Goal: Task Accomplishment & Management: Use online tool/utility

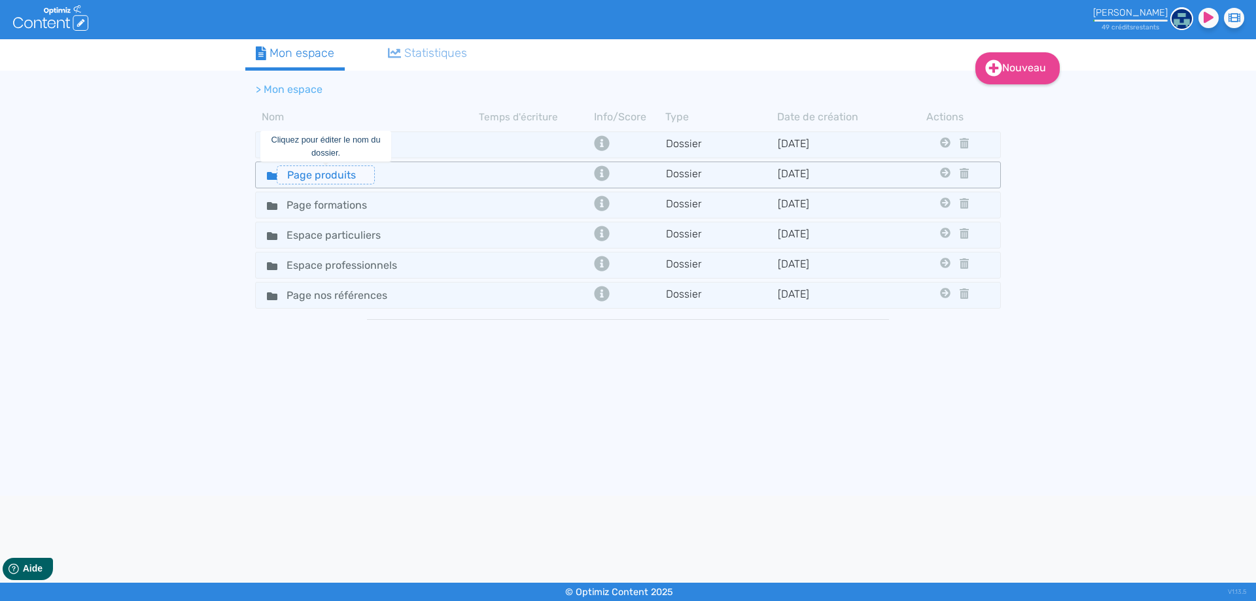
click at [342, 177] on input "Page produits" at bounding box center [326, 175] width 98 height 19
click at [444, 173] on div "Page produits" at bounding box center [367, 175] width 221 height 19
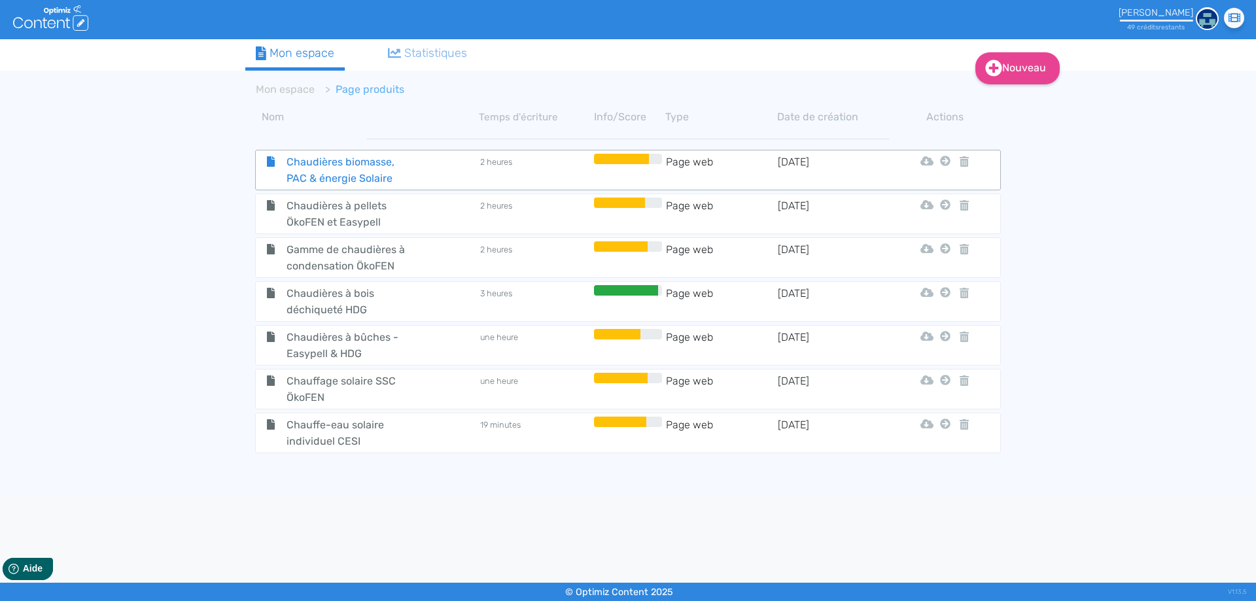
click at [349, 169] on span "Chaudières biomasse, PAC & énergie Solaire" at bounding box center [350, 170] width 147 height 33
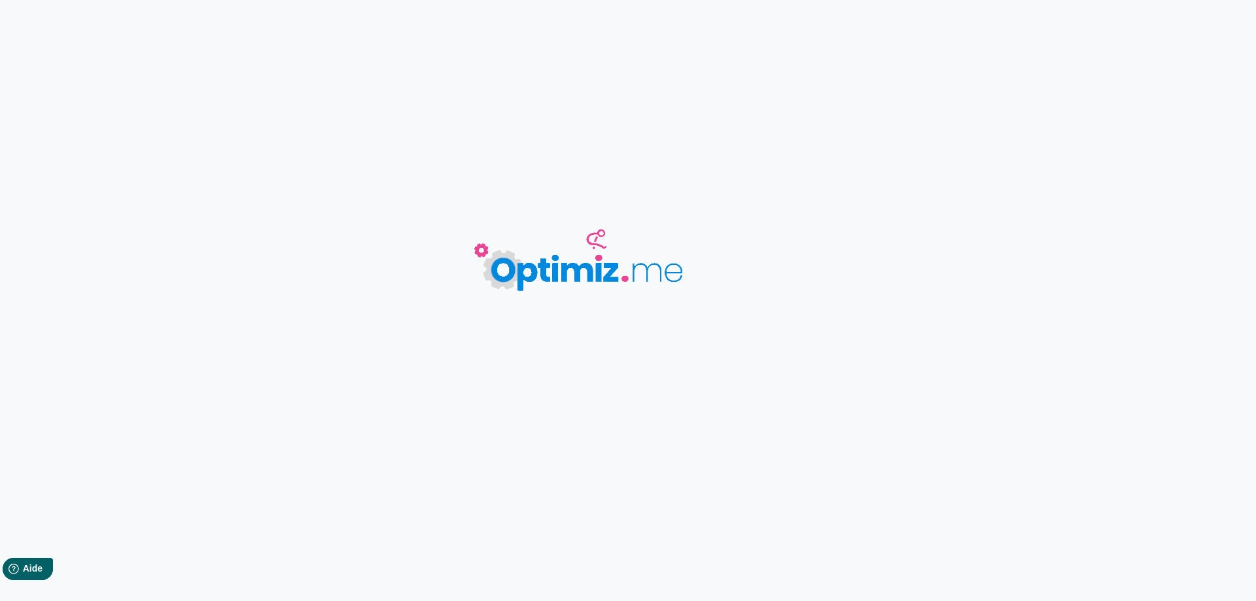
click at [349, 169] on body "0 mots 0.00 minutes Sauvegardé Contenu Métadonnées HTML | | H3 H4 H5 H6 Normal …" at bounding box center [628, 300] width 1256 height 601
type input "Chaudières biomasse, PAC & énergie Solaire"
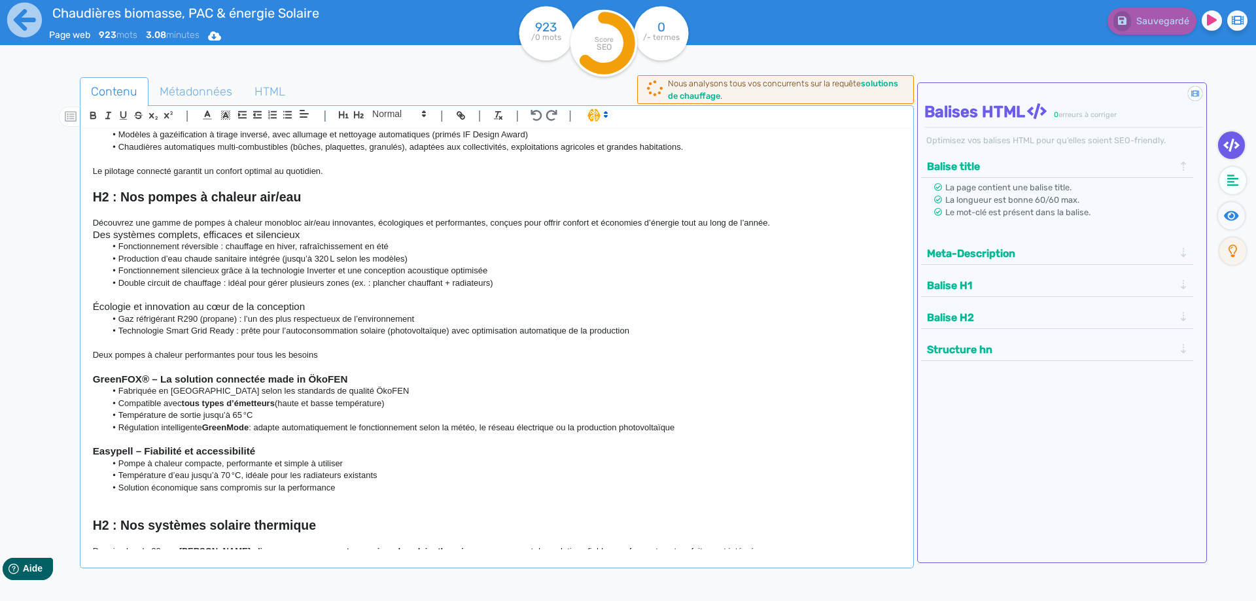
scroll to position [294, 0]
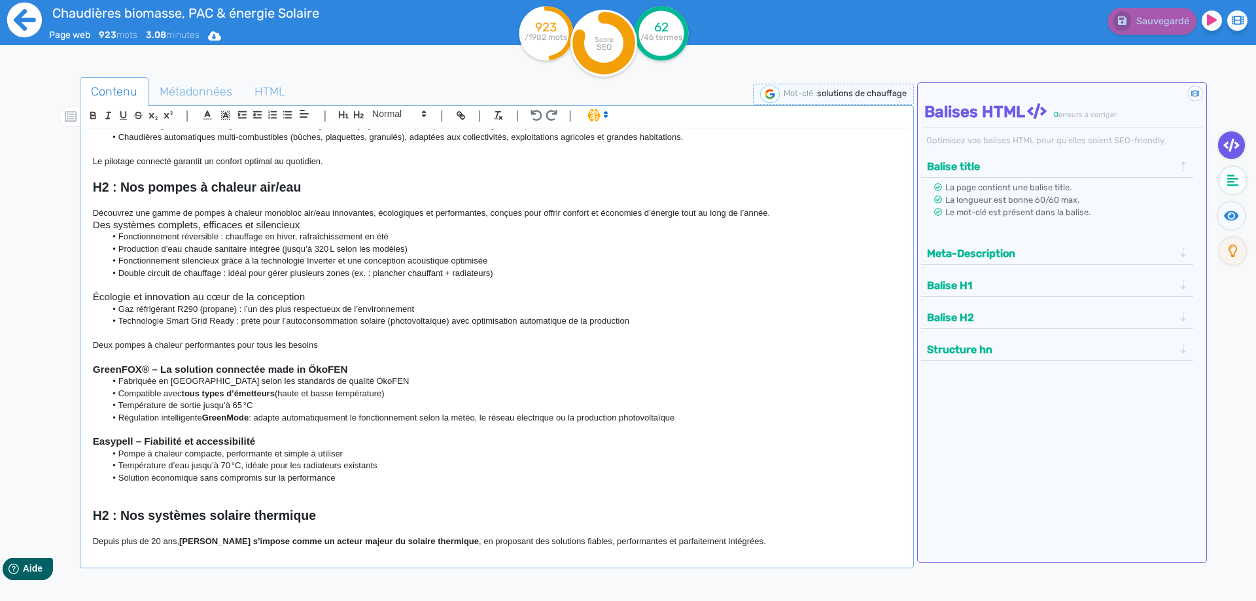
click at [19, 16] on icon at bounding box center [25, 20] width 36 height 36
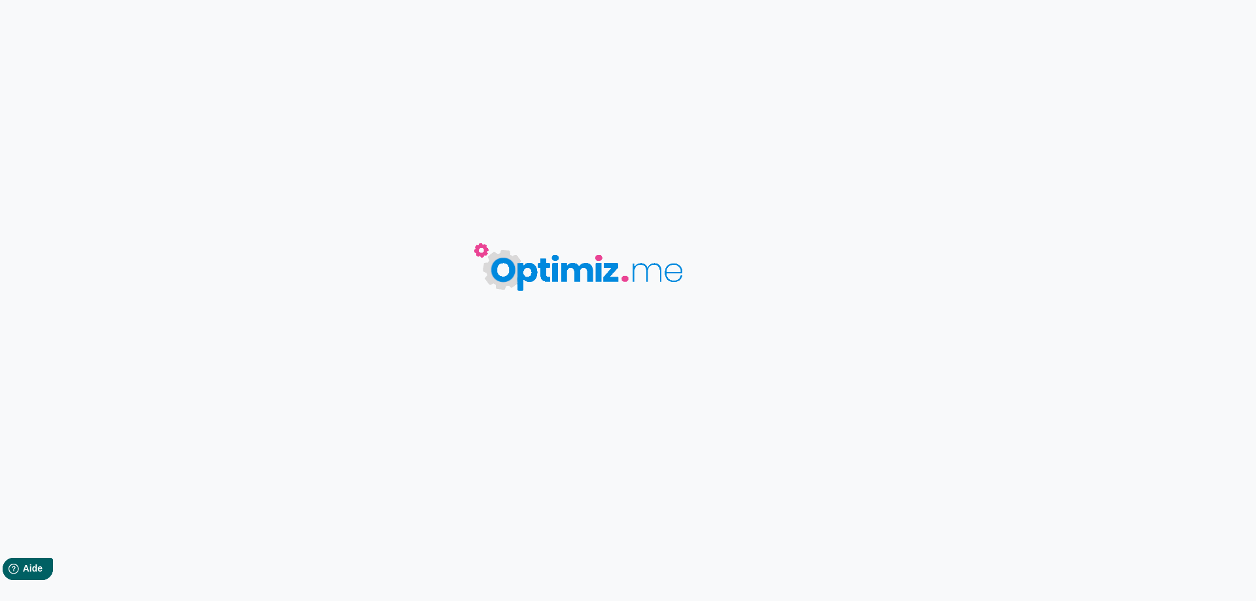
type input "Chaudières biomasse, PAC & énergie Solaire"
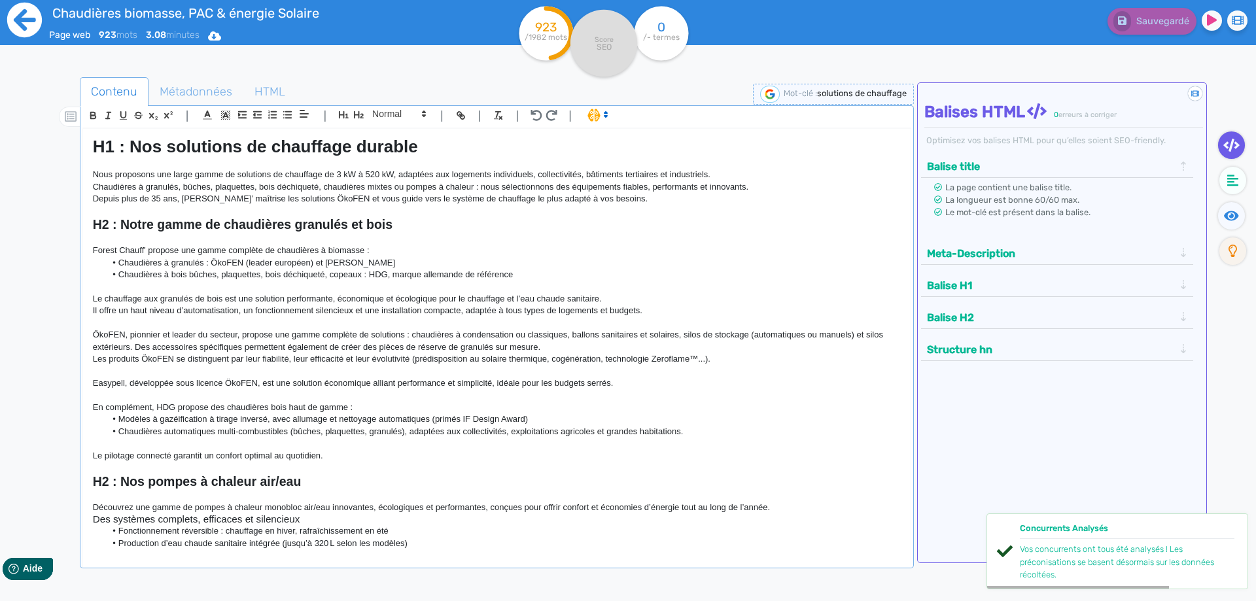
click at [19, 20] on icon at bounding box center [25, 20] width 36 height 36
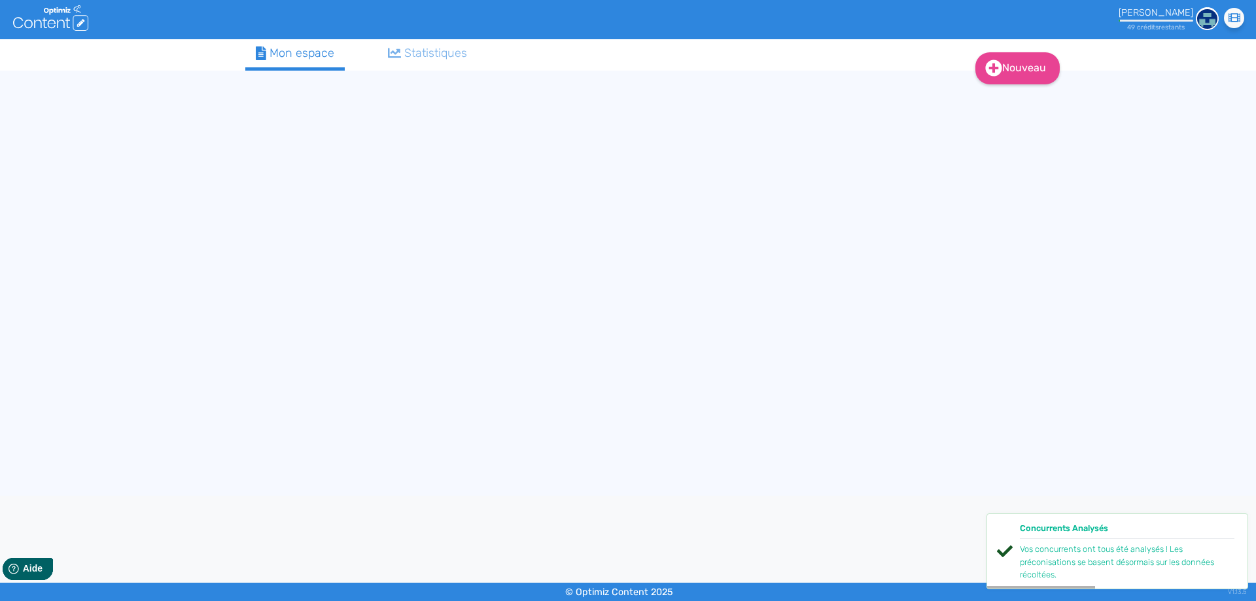
click at [311, 57] on div "Mon espace" at bounding box center [295, 53] width 79 height 18
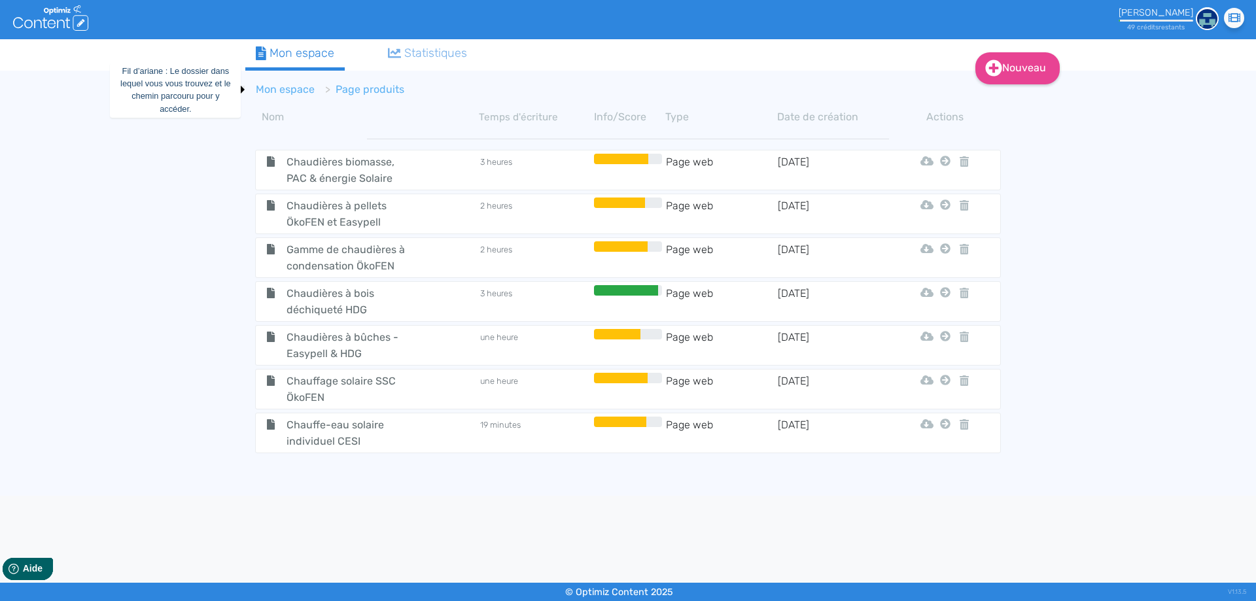
click at [290, 90] on link "Mon espace" at bounding box center [285, 89] width 59 height 12
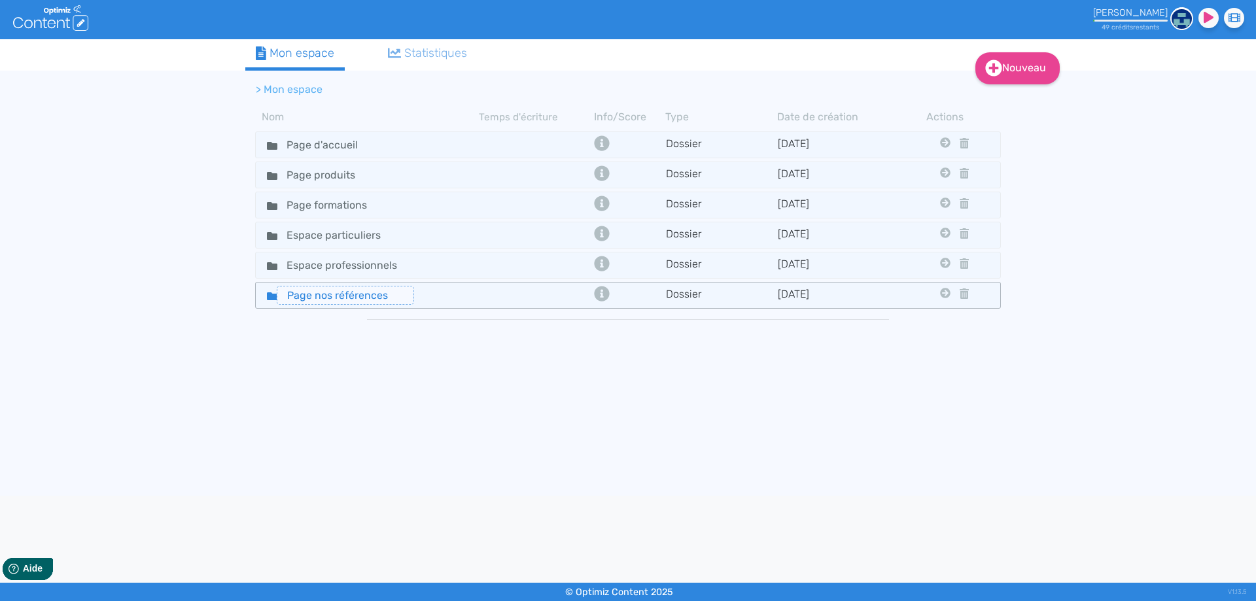
click at [336, 294] on input "Page nos références" at bounding box center [345, 295] width 137 height 19
click at [485, 300] on td at bounding box center [535, 295] width 112 height 19
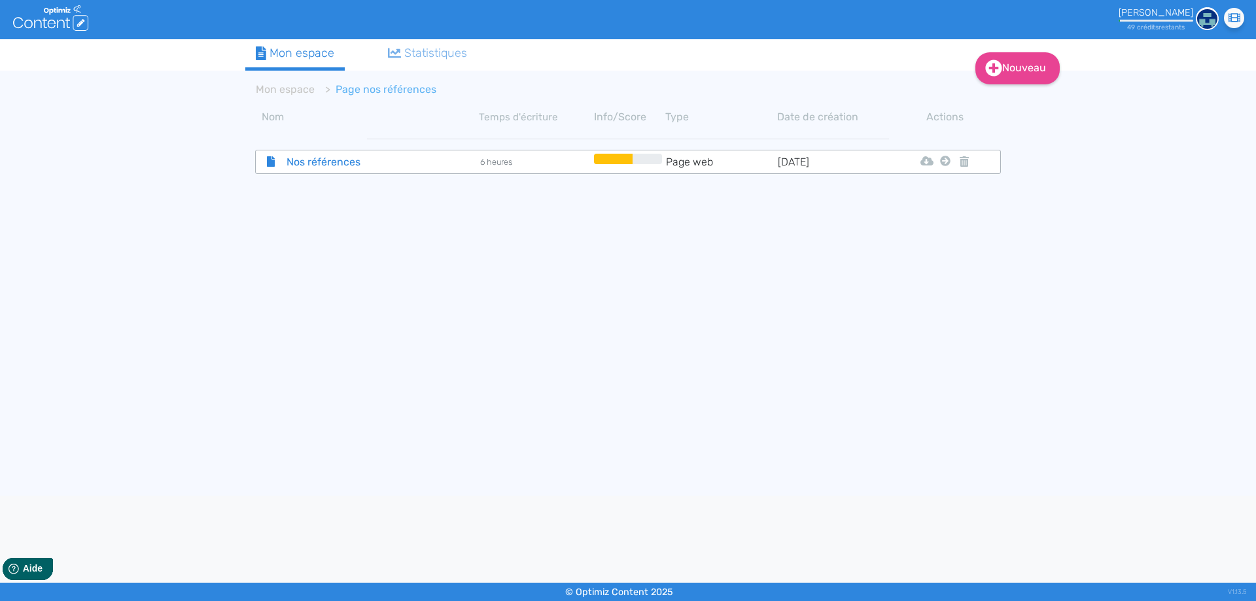
click at [381, 154] on span "Nos références" at bounding box center [350, 162] width 147 height 16
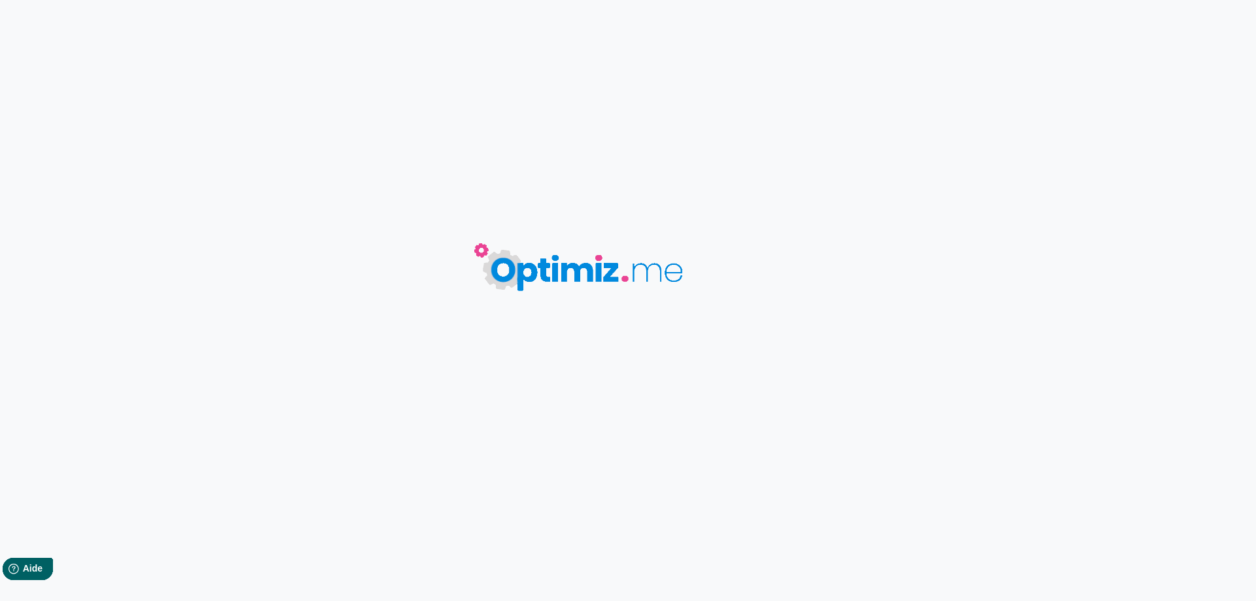
type input "Nos références"
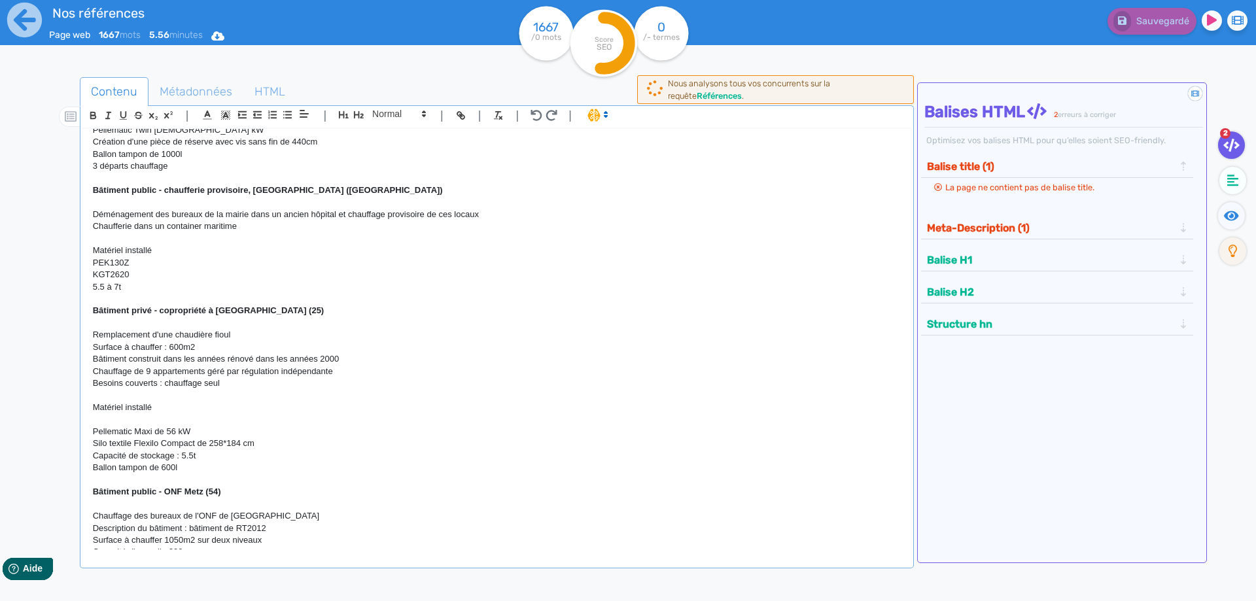
scroll to position [3970, 0]
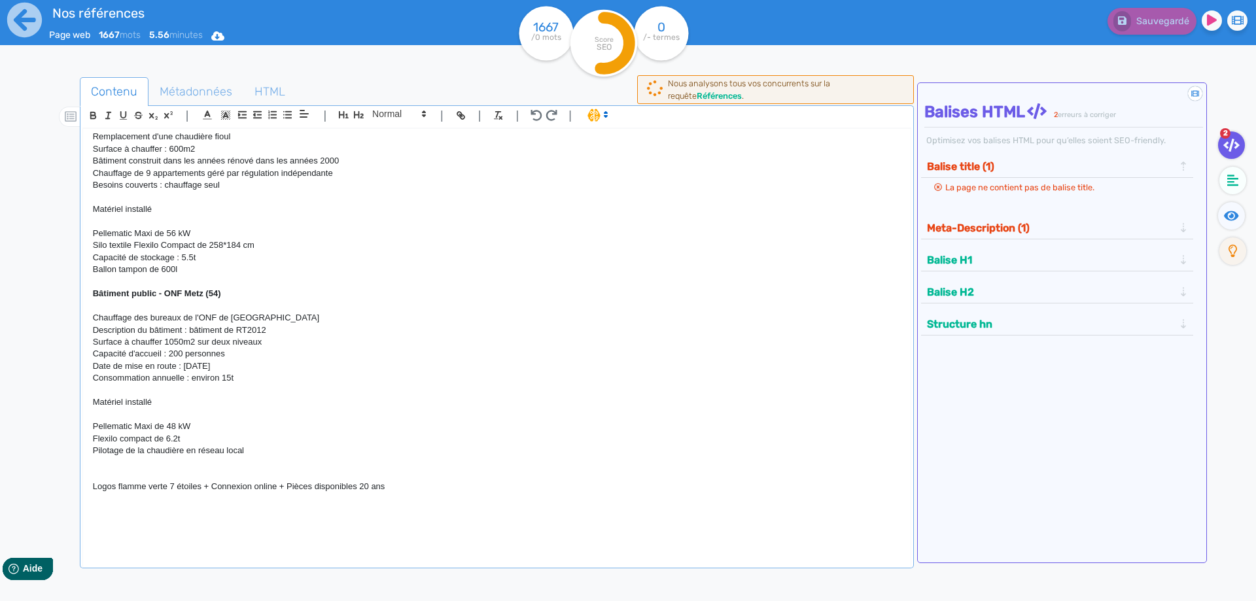
click at [132, 472] on p at bounding box center [497, 475] width 808 height 12
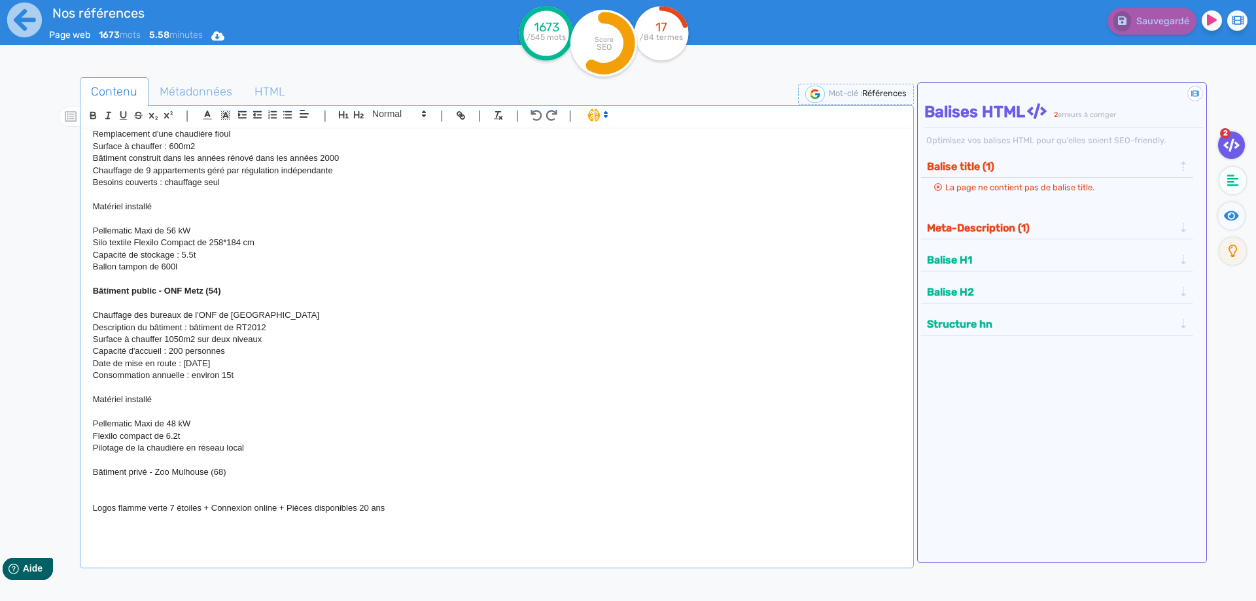
scroll to position [4010, 0]
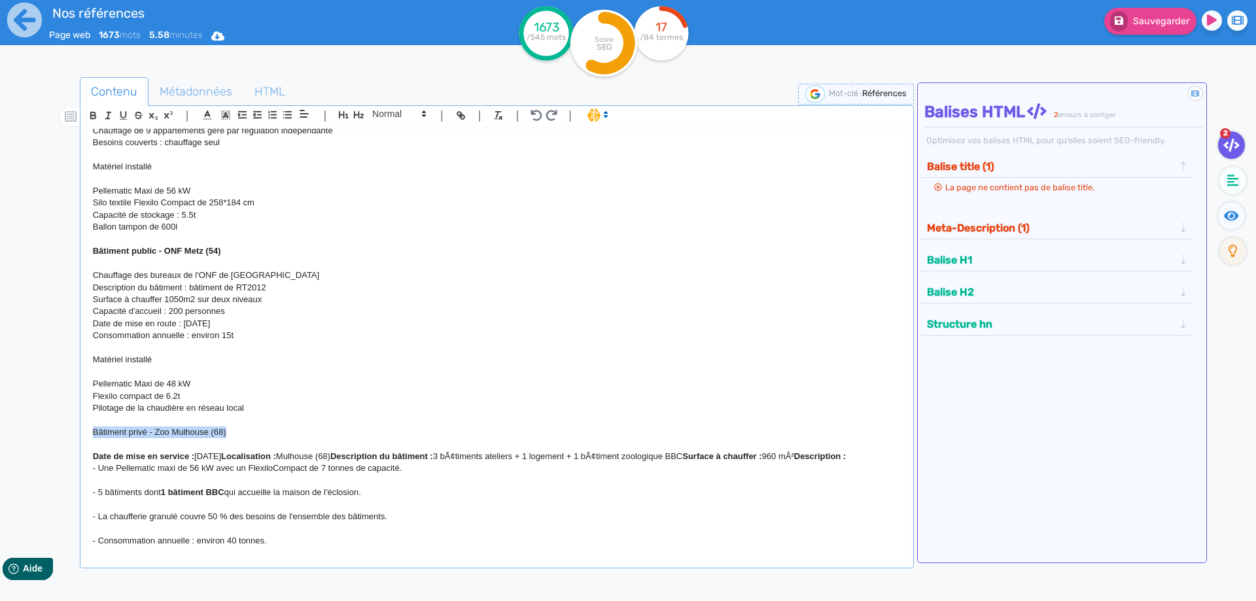
drag, startPoint x: 236, startPoint y: 440, endPoint x: 84, endPoint y: 440, distance: 151.8
click at [84, 440] on div "H1 : Nos références - un avant goût de votre future chaufferie RÉALISATIONS MAI…" at bounding box center [497, 339] width 828 height 421
click at [92, 113] on icon "button" at bounding box center [92, 114] width 5 height 3
click at [247, 457] on strong "Localisation :" at bounding box center [248, 456] width 55 height 10
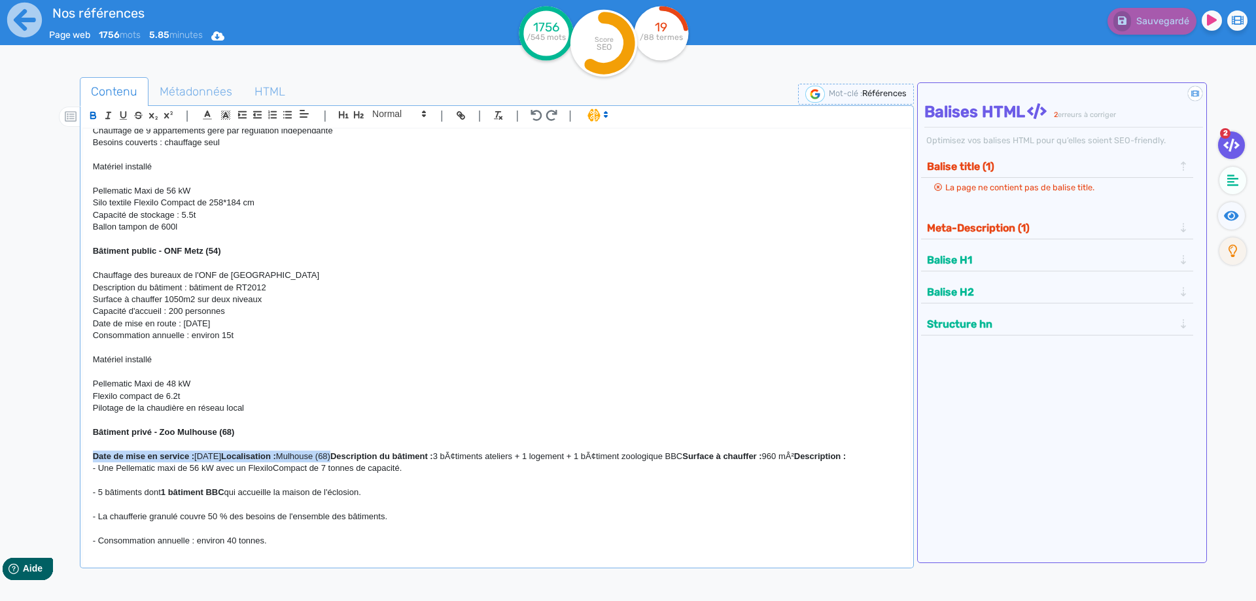
drag, startPoint x: 361, startPoint y: 460, endPoint x: 53, endPoint y: 457, distance: 307.5
click at [83, 457] on div "H1 : Nos références - un avant goût de votre future chaufferie RÉALISATIONS MAI…" at bounding box center [497, 339] width 828 height 421
copy p "Date de mise en service : [DATE] Localisation : [GEOGRAPHIC_DATA] (68)"
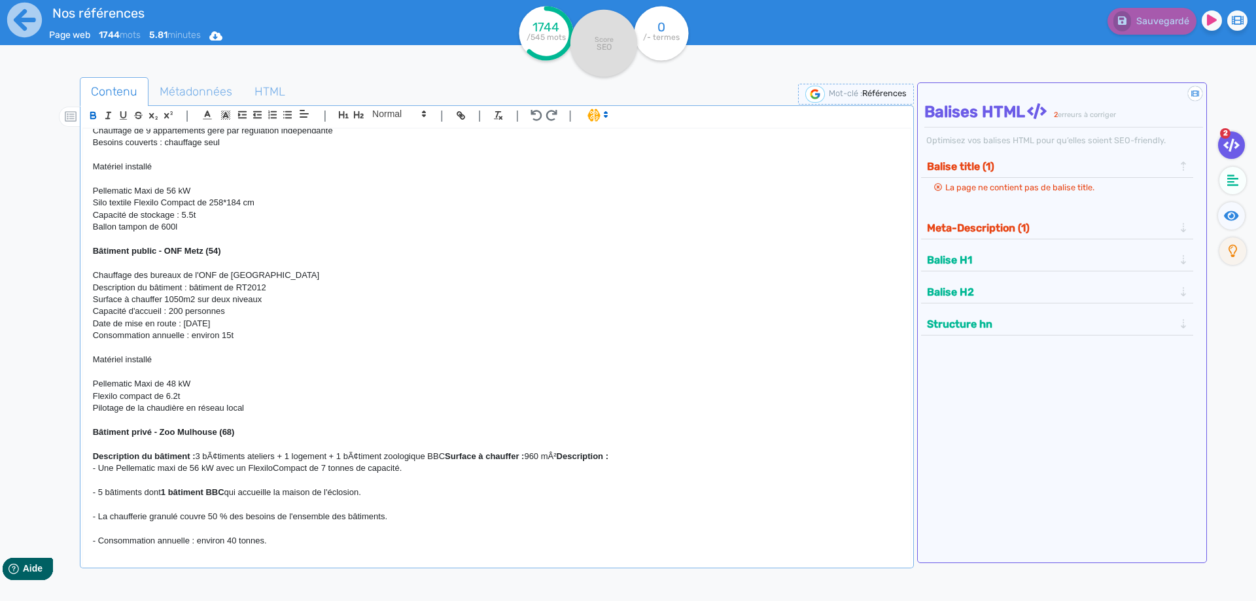
click at [204, 457] on p "Description du bâtiment : 3 bÃ¢timents ateliers + 1 logement + 1 bÃ¢timent zool…" at bounding box center [497, 457] width 808 height 12
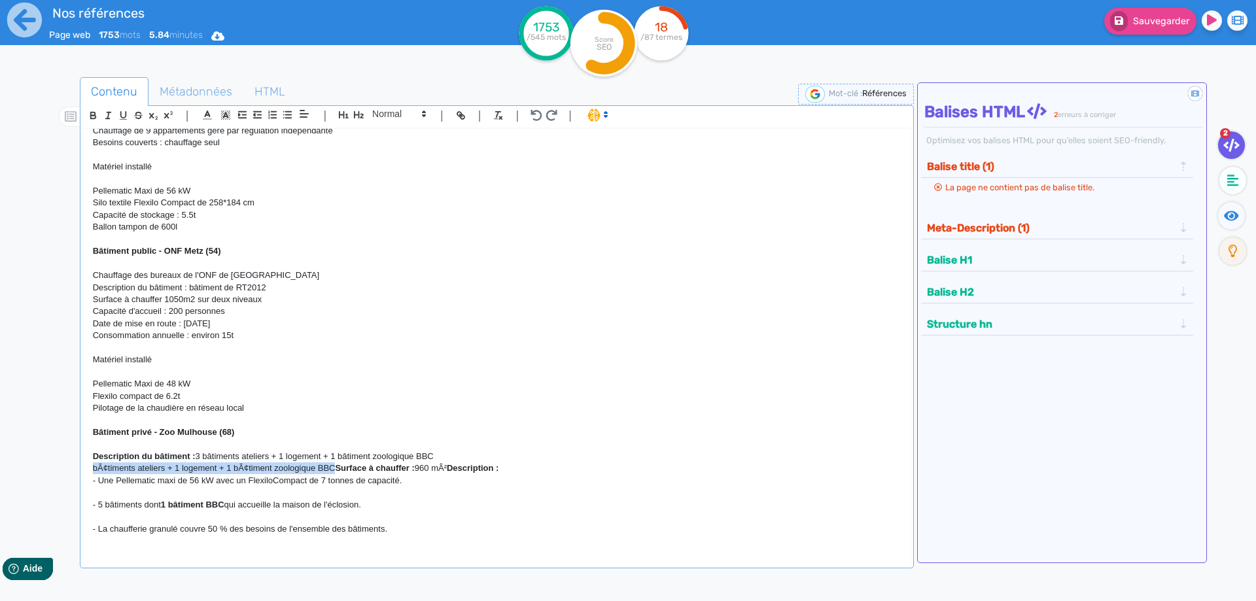
drag, startPoint x: 345, startPoint y: 474, endPoint x: 135, endPoint y: 486, distance: 209.7
click at [83, 476] on div "H1 : Nos références - un avant goût de votre future chaufferie RÉALISATIONS MAI…" at bounding box center [497, 339] width 828 height 421
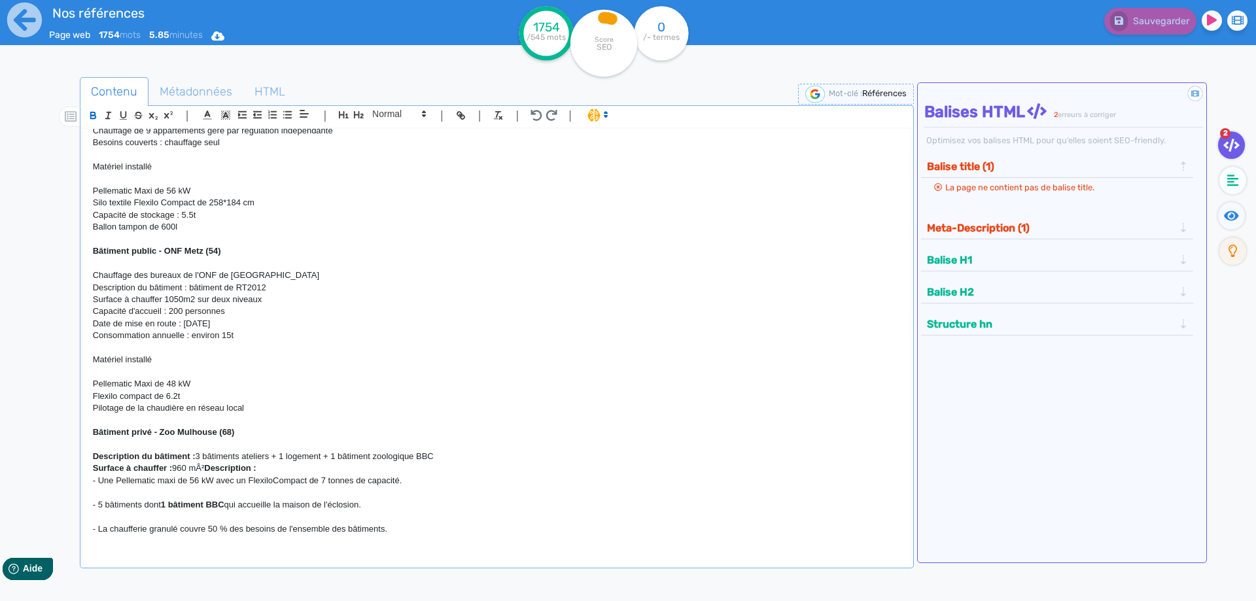
click at [206, 469] on p "Surface à chauffer : 960 mÂ² Description :" at bounding box center [497, 469] width 808 height 12
click at [212, 468] on strong "Description :" at bounding box center [225, 468] width 52 height 10
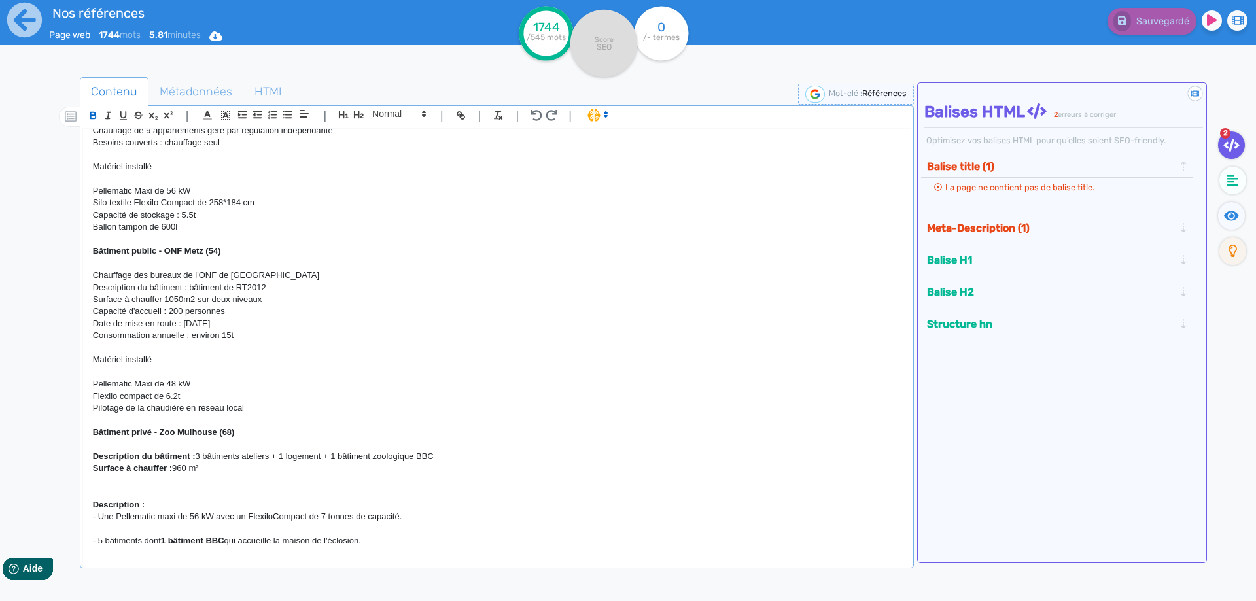
click at [122, 479] on p at bounding box center [497, 481] width 808 height 12
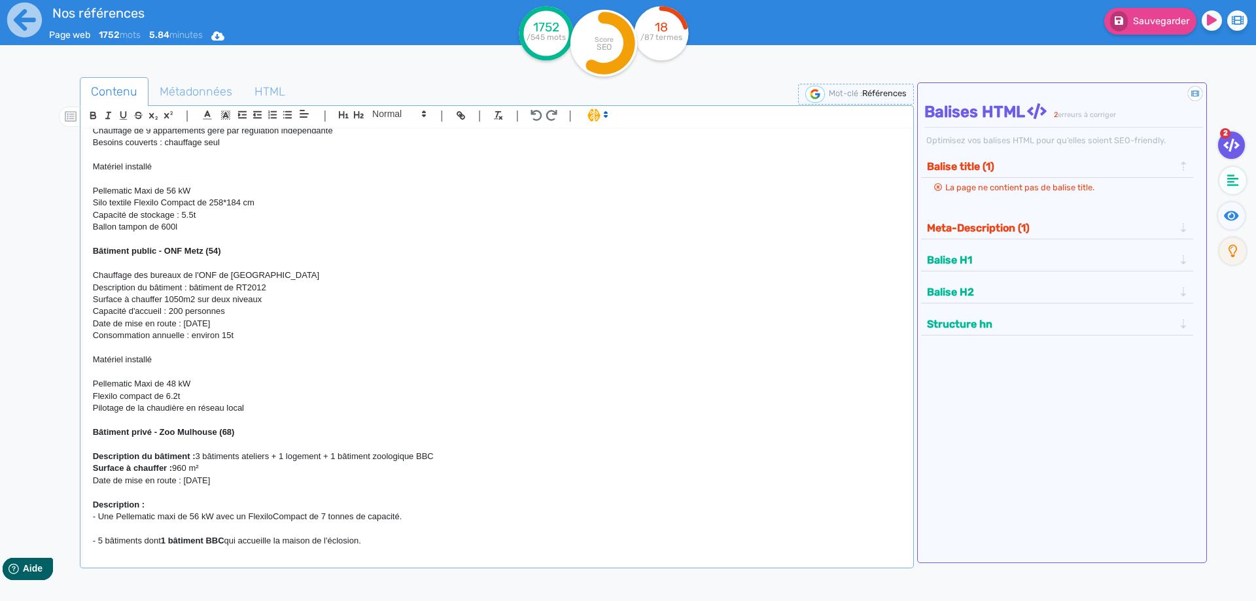
drag, startPoint x: 228, startPoint y: 480, endPoint x: 65, endPoint y: 454, distance: 165.6
click at [83, 454] on div "H1 : Nos références - un avant goût de votre future chaufferie RÉALISATIONS MAI…" at bounding box center [497, 339] width 828 height 421
click at [97, 119] on icon "button" at bounding box center [93, 115] width 11 height 11
click at [428, 406] on p "Pilotage de la chaudière en réseau local" at bounding box center [497, 408] width 808 height 12
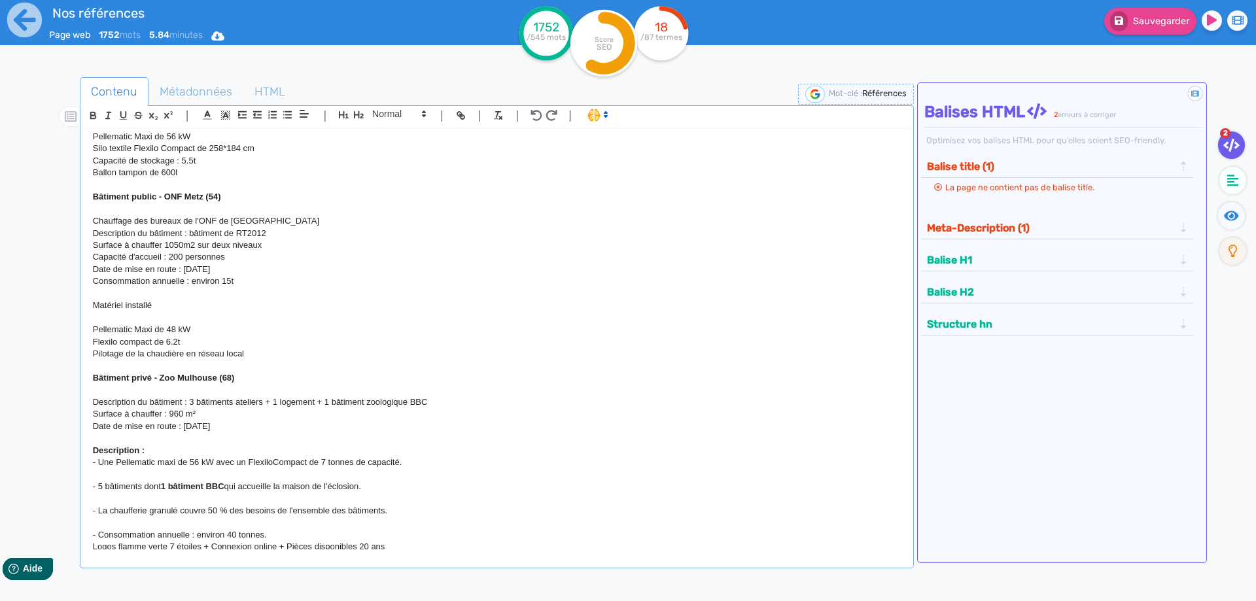
scroll to position [4127, 0]
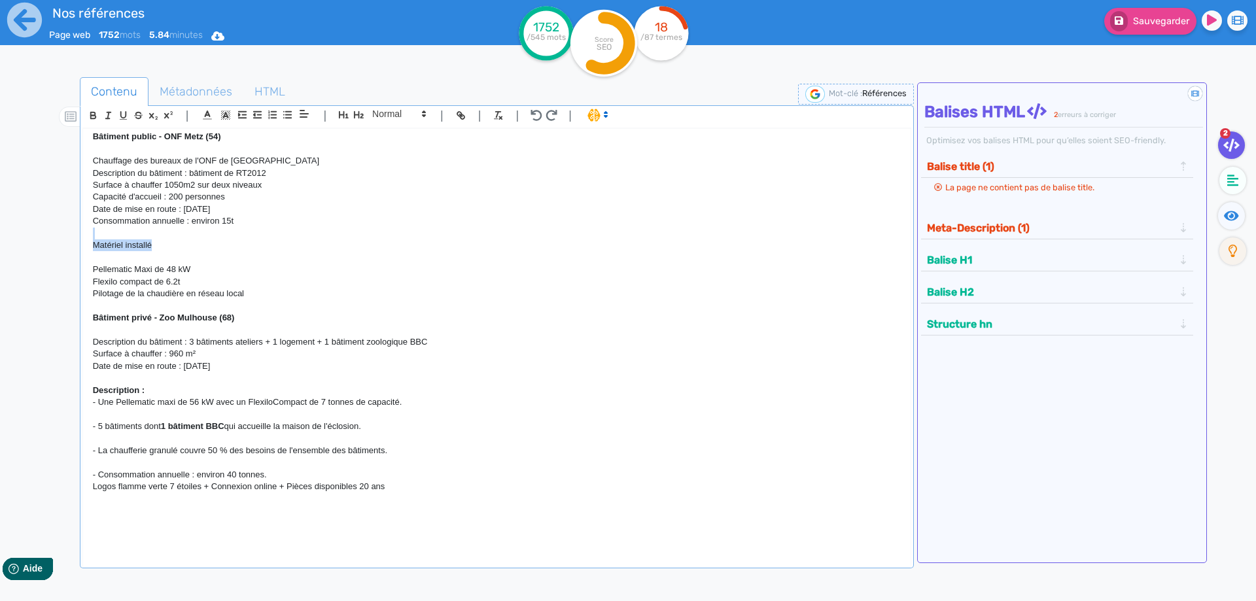
drag, startPoint x: 163, startPoint y: 247, endPoint x: 73, endPoint y: 238, distance: 90.7
click at [83, 238] on div "H1 : Nos références - un avant goût de votre future chaufferie RÉALISATIONS MAI…" at bounding box center [497, 339] width 828 height 421
copy div "Matériel installé"
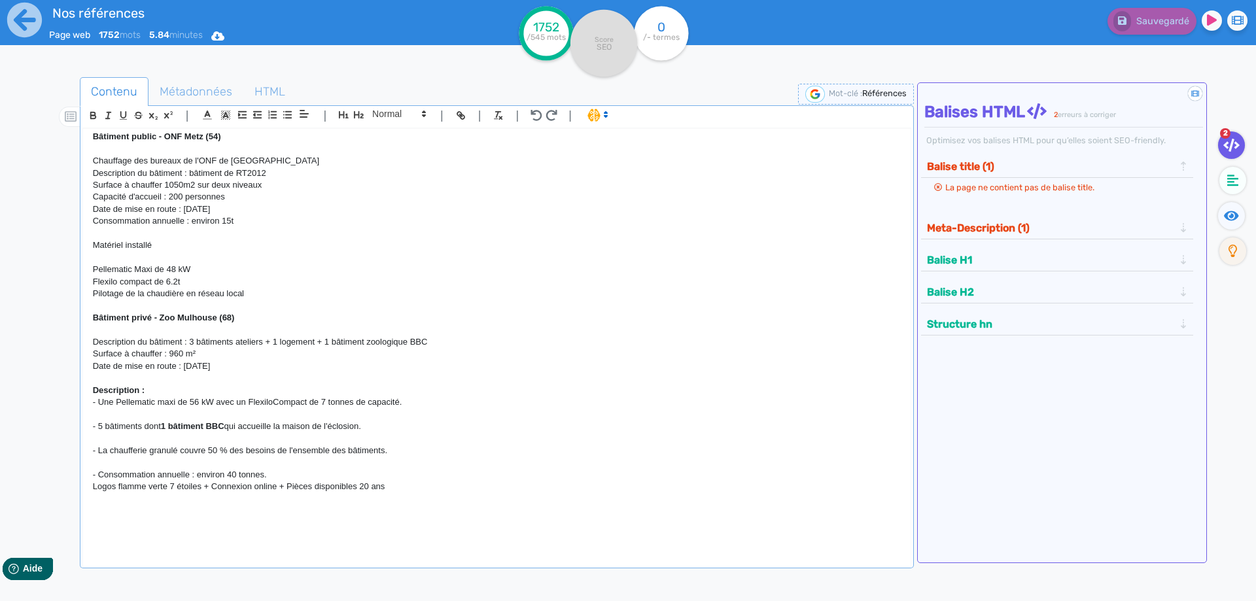
click at [107, 376] on p at bounding box center [497, 378] width 808 height 12
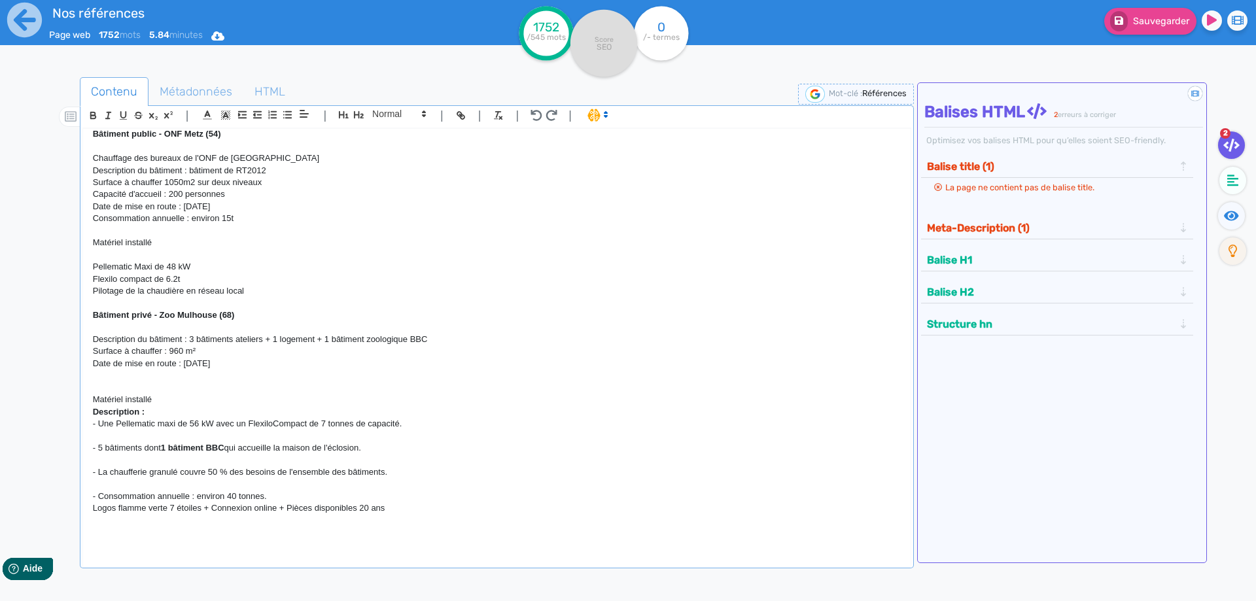
scroll to position [0, 0]
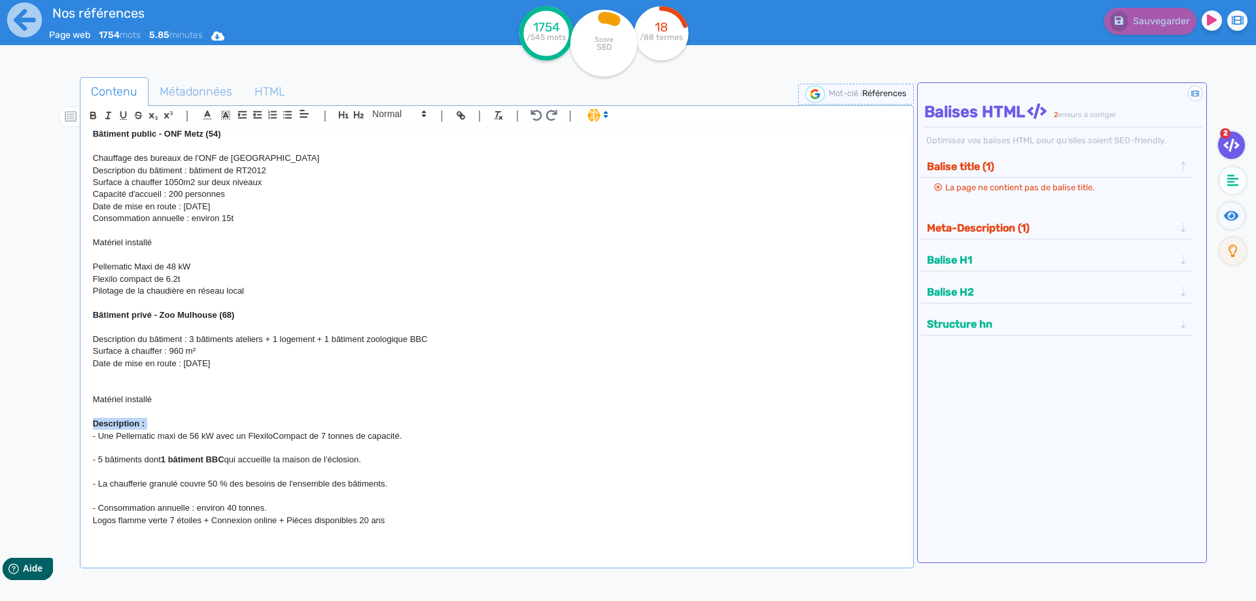
drag, startPoint x: 164, startPoint y: 433, endPoint x: 69, endPoint y: 423, distance: 95.4
click at [83, 423] on div "H1 : Nos références - un avant goût de votre future chaufferie RÉALISATIONS MAI…" at bounding box center [497, 339] width 828 height 421
click at [119, 442] on p "- Une Pellematic maxi de 56 kW avec un FlexiloCompact de 7 tonnes de capacité." at bounding box center [497, 437] width 808 height 12
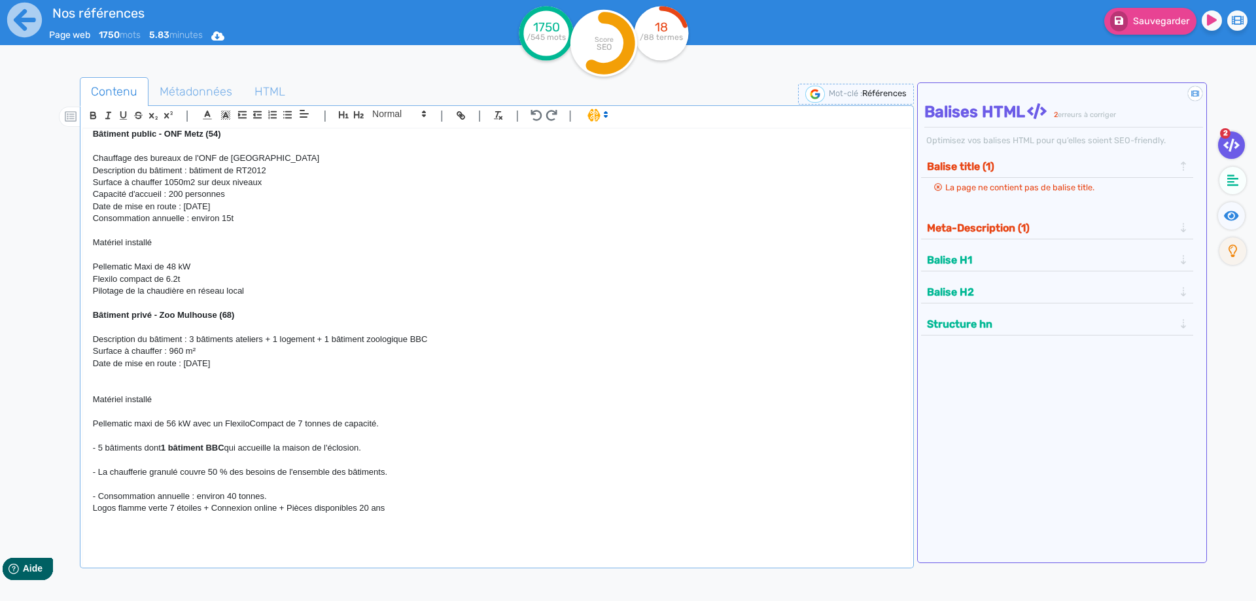
click at [197, 429] on p "Pellematic maxi de 56 kW avec un FlexiloCompact de 7 tonnes de capacité." at bounding box center [497, 424] width 808 height 12
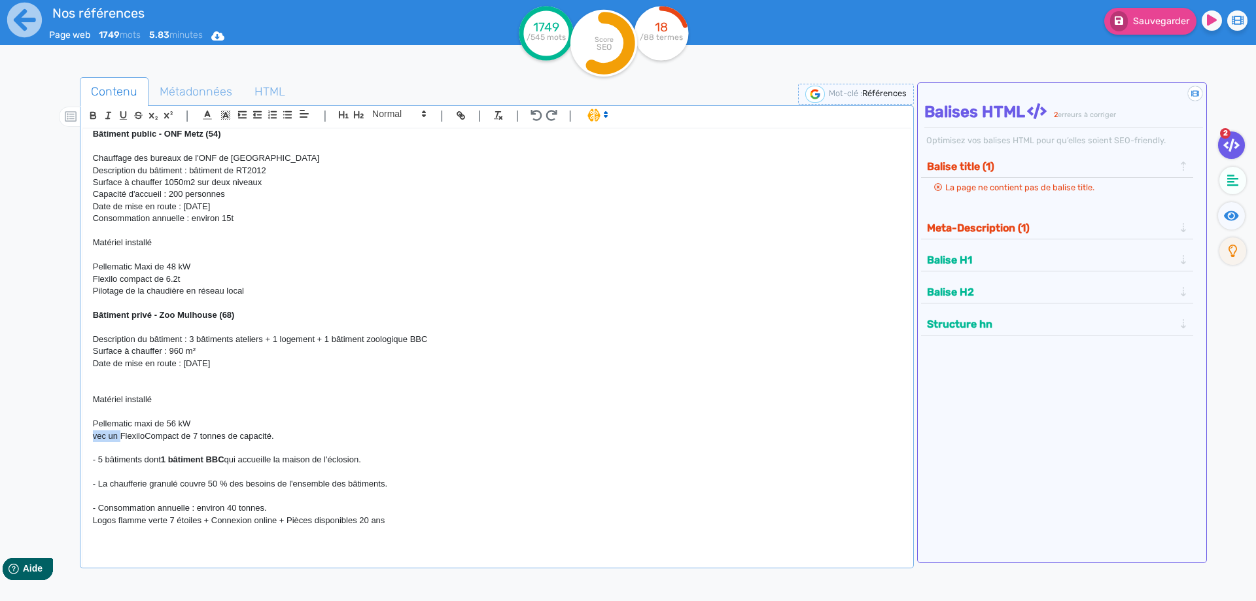
drag, startPoint x: 121, startPoint y: 442, endPoint x: 58, endPoint y: 445, distance: 63.5
click at [83, 445] on div "H1 : Nos références - un avant goût de votre future chaufferie RÉALISATIONS MAI…" at bounding box center [497, 339] width 828 height 421
click at [277, 512] on p "- Consommation annuelle : environ 40 tonnes." at bounding box center [497, 508] width 808 height 12
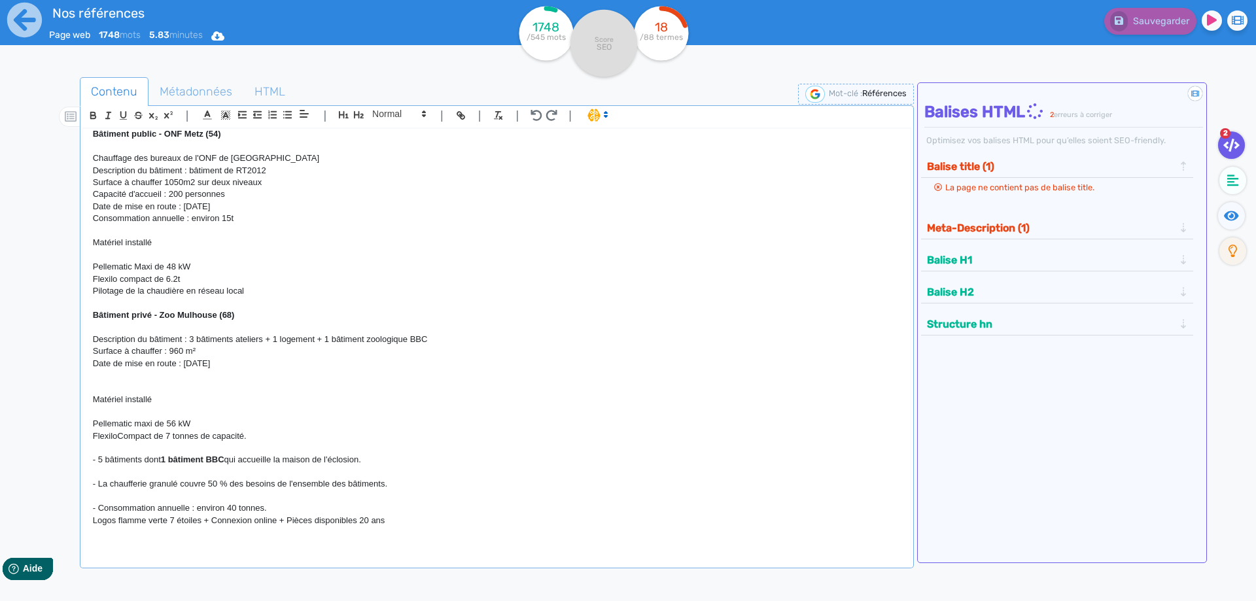
click at [132, 453] on p at bounding box center [497, 448] width 808 height 12
click at [135, 380] on p at bounding box center [497, 376] width 808 height 12
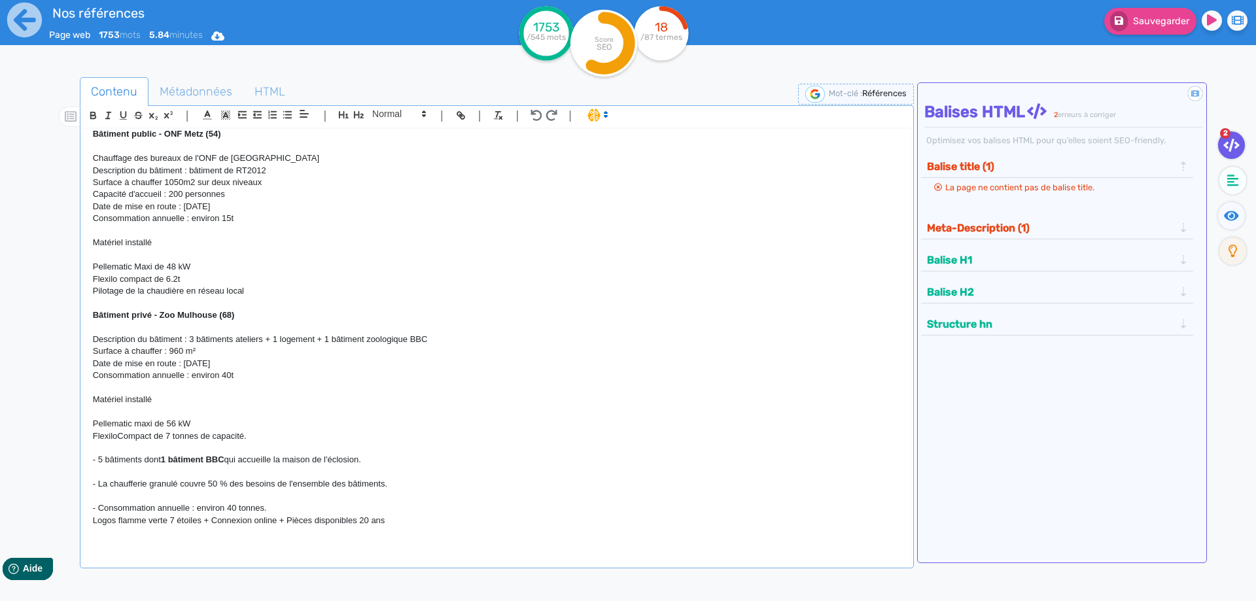
drag, startPoint x: 283, startPoint y: 510, endPoint x: 155, endPoint y: 494, distance: 129.2
click at [155, 494] on div "H1 : Nos références - un avant goût de votre future chaufferie RÉALISATIONS MAI…" at bounding box center [497, 339] width 828 height 421
click at [155, 490] on p "- La chaufferie granulé couvre 50 % des besoins de l'ensemble des bâtiments." at bounding box center [497, 484] width 808 height 12
click at [383, 487] on p "- La chaufferie granulé couvre 50 % des besoins de l'ensemble des bâtiments." at bounding box center [497, 484] width 808 height 12
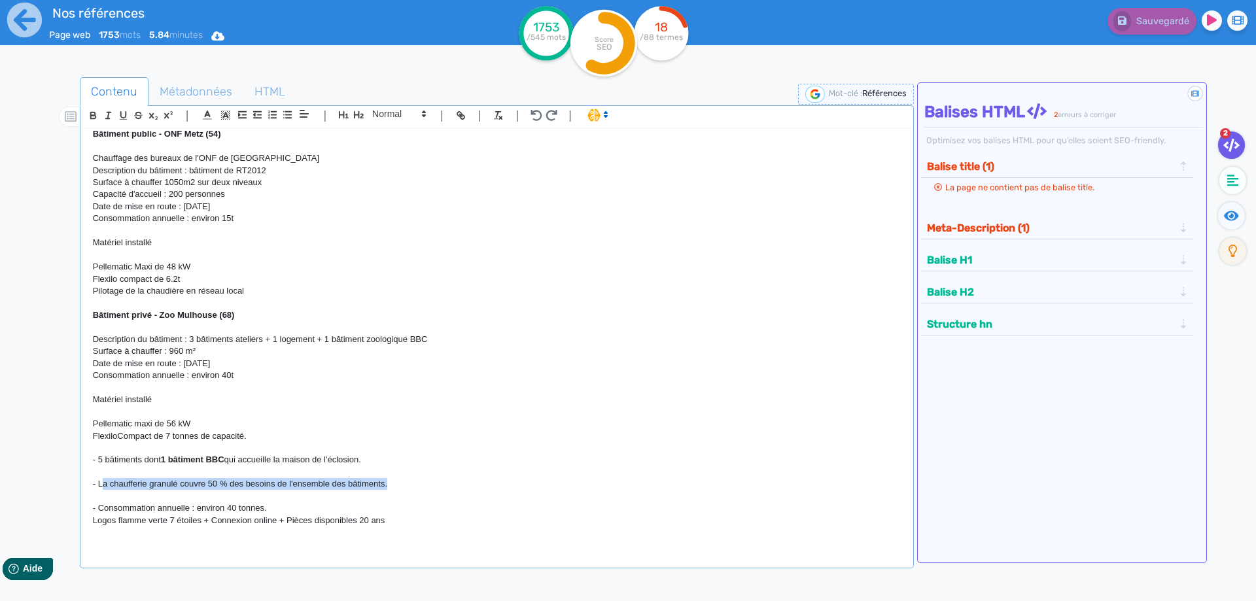
drag, startPoint x: 388, startPoint y: 487, endPoint x: 102, endPoint y: 485, distance: 285.9
click at [102, 485] on p "- La chaufferie granulé couvre 50 % des besoins de l'ensemble des bâtiments." at bounding box center [497, 484] width 808 height 12
copy p "La chaufferie granulé couvre 50 % des besoins de l'ensemble des bâtiments"
click at [124, 449] on p at bounding box center [497, 448] width 808 height 12
click at [168, 485] on p "- La chaufferie granulé couvre 50 % des besoins de l'ensemble des bâtiments." at bounding box center [497, 484] width 808 height 12
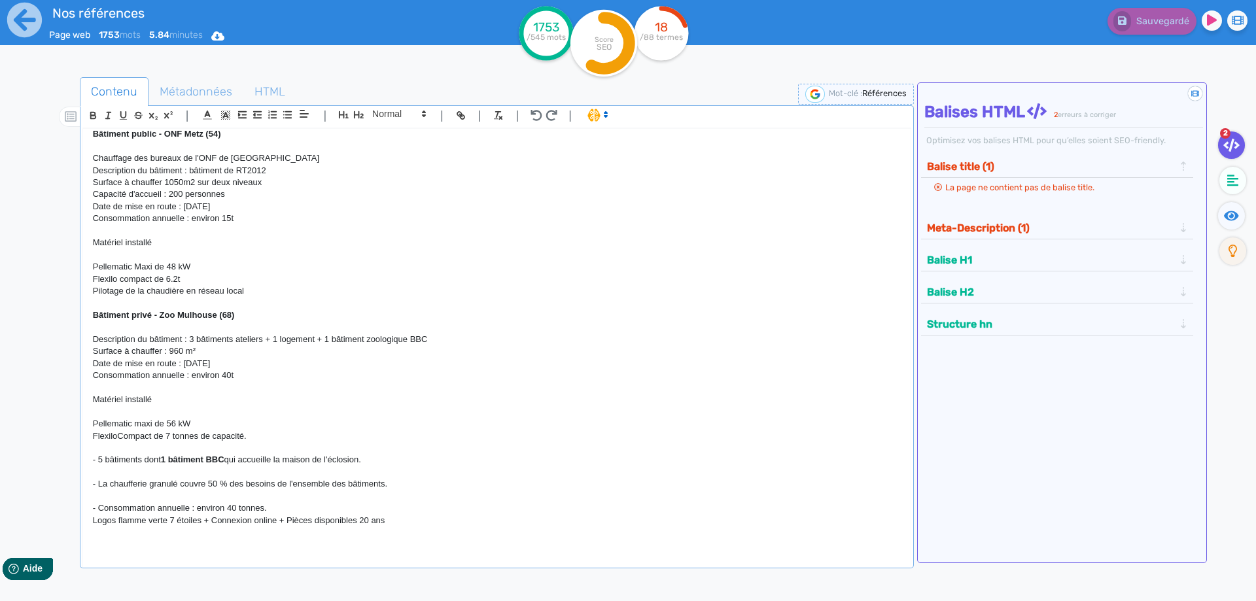
drag, startPoint x: 423, startPoint y: 492, endPoint x: 92, endPoint y: 488, distance: 331.8
click at [92, 488] on div "H1 : Nos références - un avant goût de votre future chaufferie RÉALISATIONS MAI…" at bounding box center [497, 339] width 828 height 421
copy p "- La chaufferie granulé couvre 50 % des besoins de l'ensemble des bâtiments."
click at [111, 381] on p "Consommation annuelle : environ 40t" at bounding box center [497, 376] width 808 height 12
click at [117, 330] on p at bounding box center [497, 327] width 808 height 12
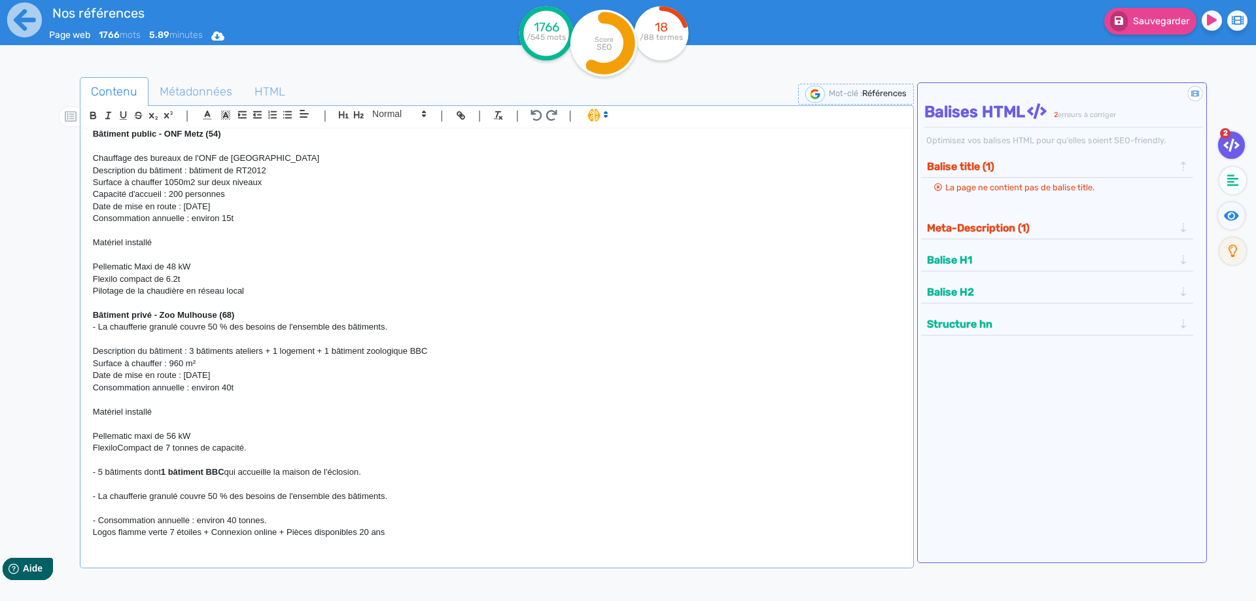
click at [98, 332] on p "- La chaufferie granulé couvre 50 % des besoins de l'ensemble des bâtiments." at bounding box center [497, 327] width 808 height 12
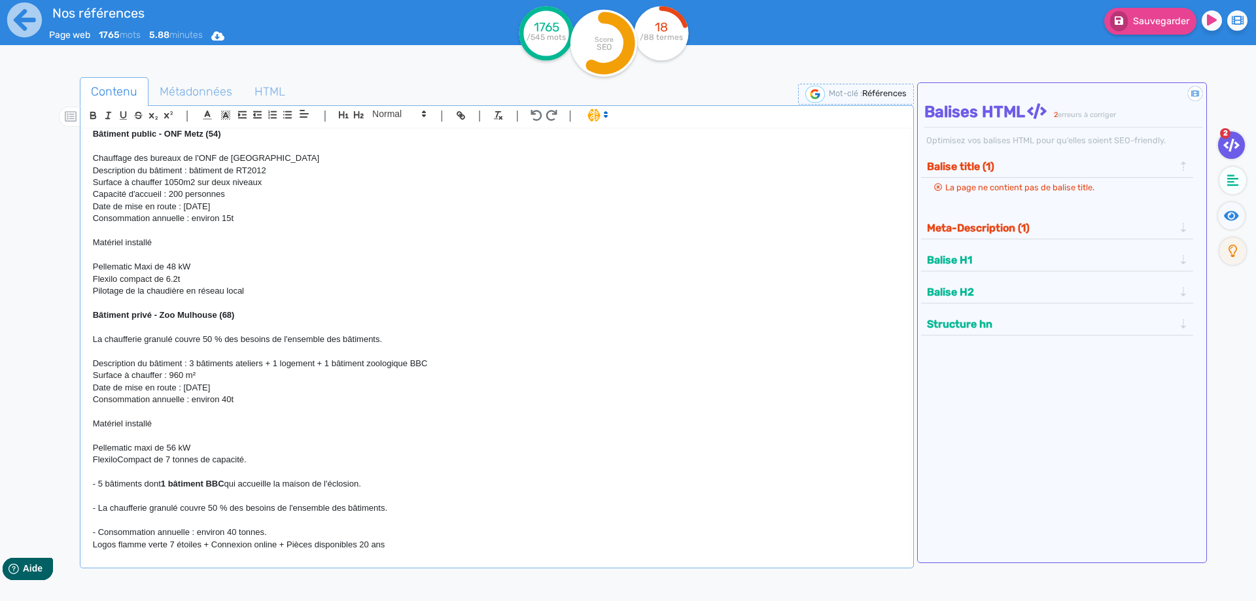
scroll to position [4187, 0]
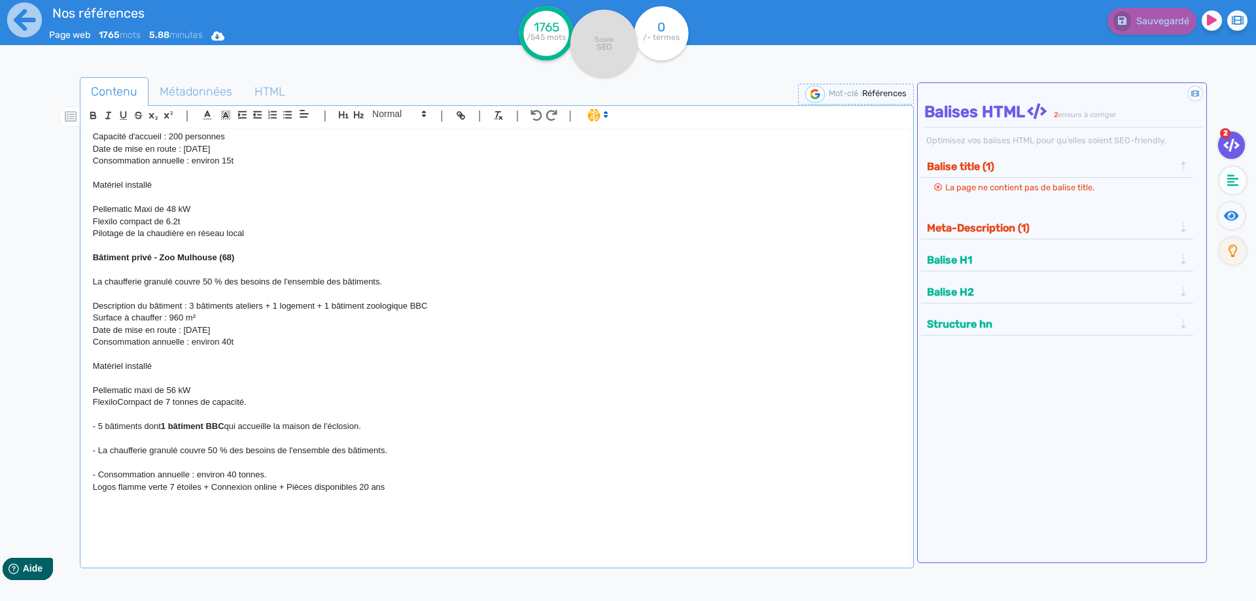
drag, startPoint x: 281, startPoint y: 475, endPoint x: 58, endPoint y: 429, distance: 227.8
click at [83, 429] on div "H1 : Nos références - un avant goût de votre future chaufferie RÉALISATIONS MAI…" at bounding box center [497, 339] width 828 height 421
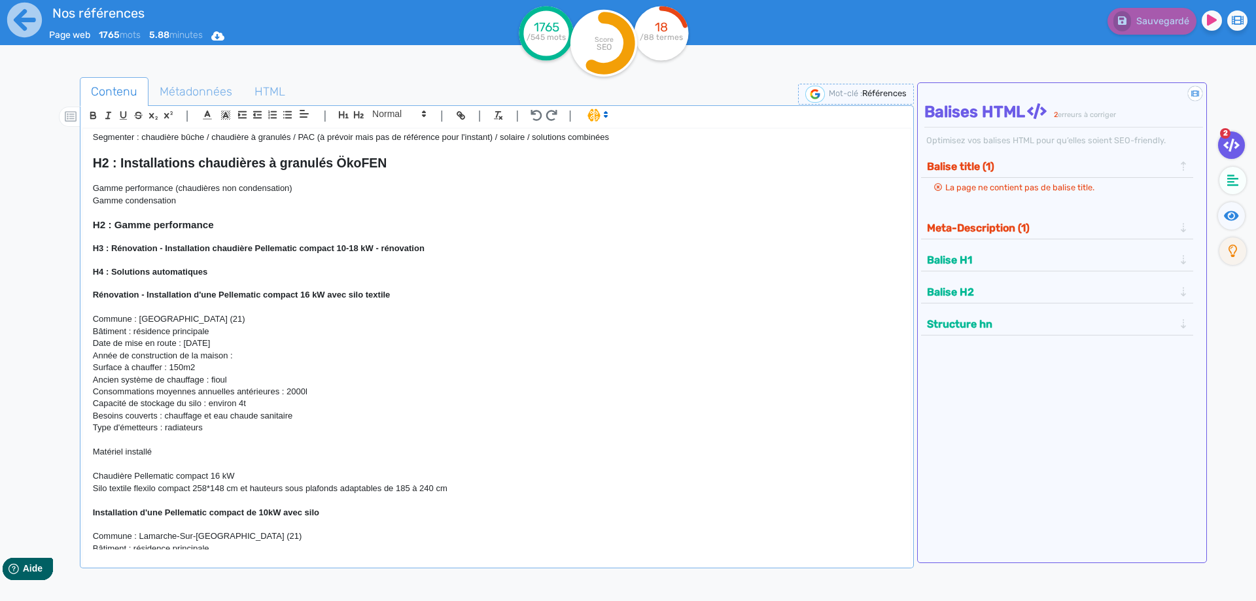
scroll to position [118, 0]
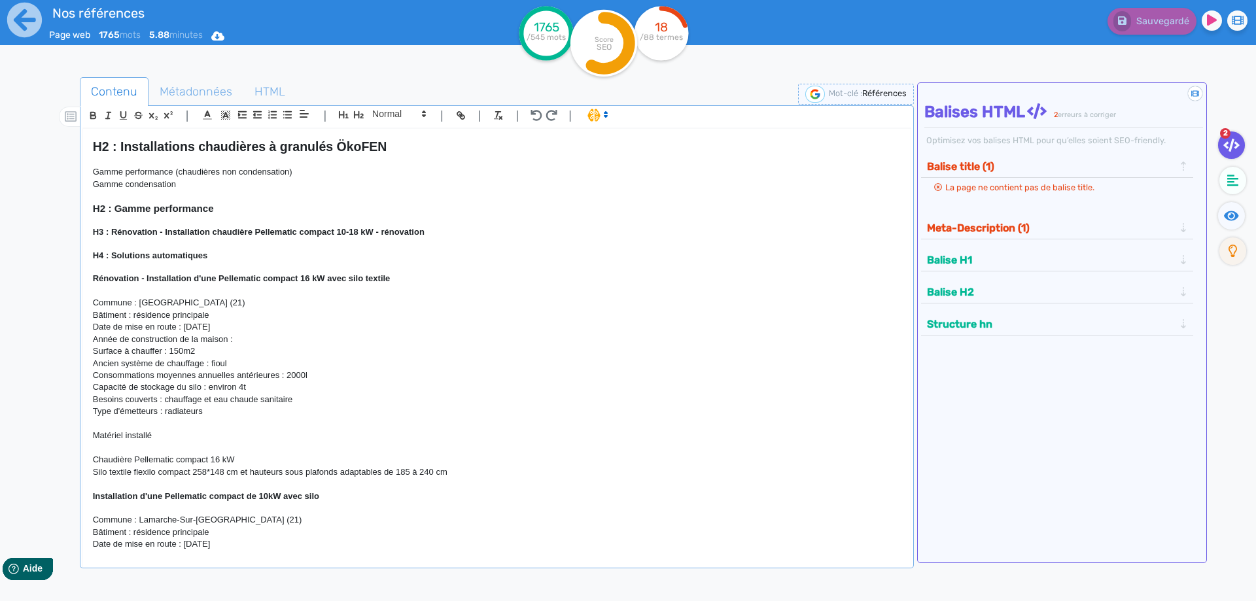
click at [203, 183] on p "Gamme condensation" at bounding box center [497, 185] width 808 height 12
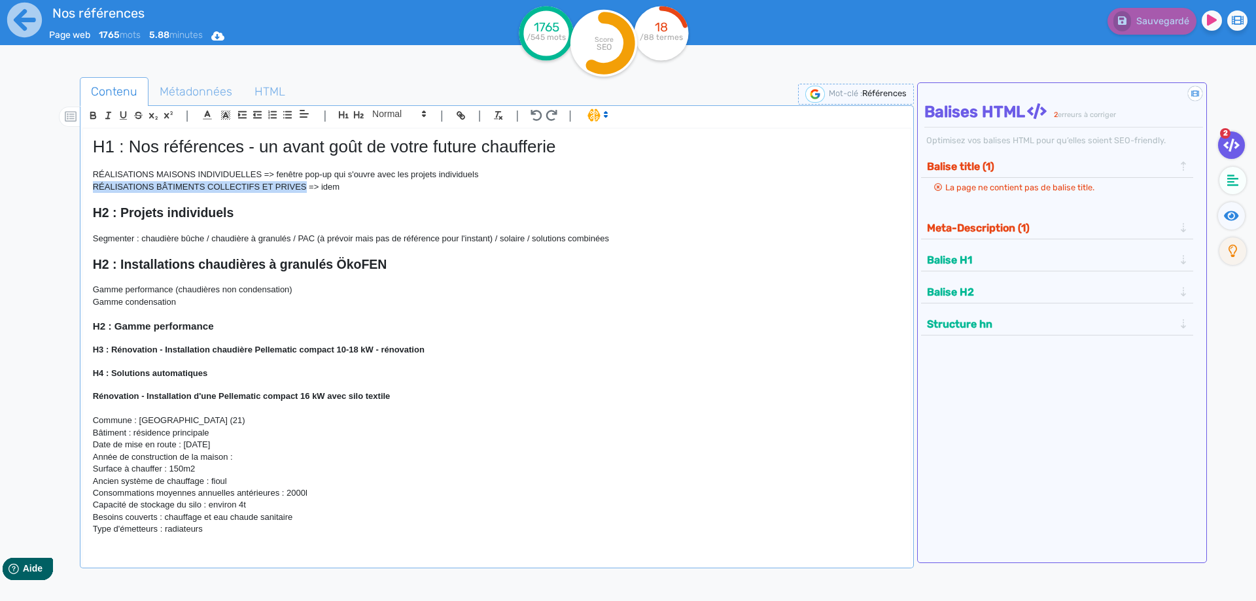
drag, startPoint x: 307, startPoint y: 189, endPoint x: 93, endPoint y: 197, distance: 214.1
click at [93, 197] on div "H1 : Nos références - un avant goût de votre future chaufferie RÉALISATIONS MAI…" at bounding box center [497, 339] width 828 height 421
click at [315, 185] on p "RÉALISATIONS BÂTIMENTS COLLECTIFS ET PRIVES => idem" at bounding box center [497, 187] width 808 height 12
drag, startPoint x: 306, startPoint y: 188, endPoint x: 104, endPoint y: 188, distance: 202.2
click at [104, 188] on p "RÉALISATIONS BÂTIMENTS COLLECTIFS ET PRIVES => idem" at bounding box center [497, 187] width 808 height 12
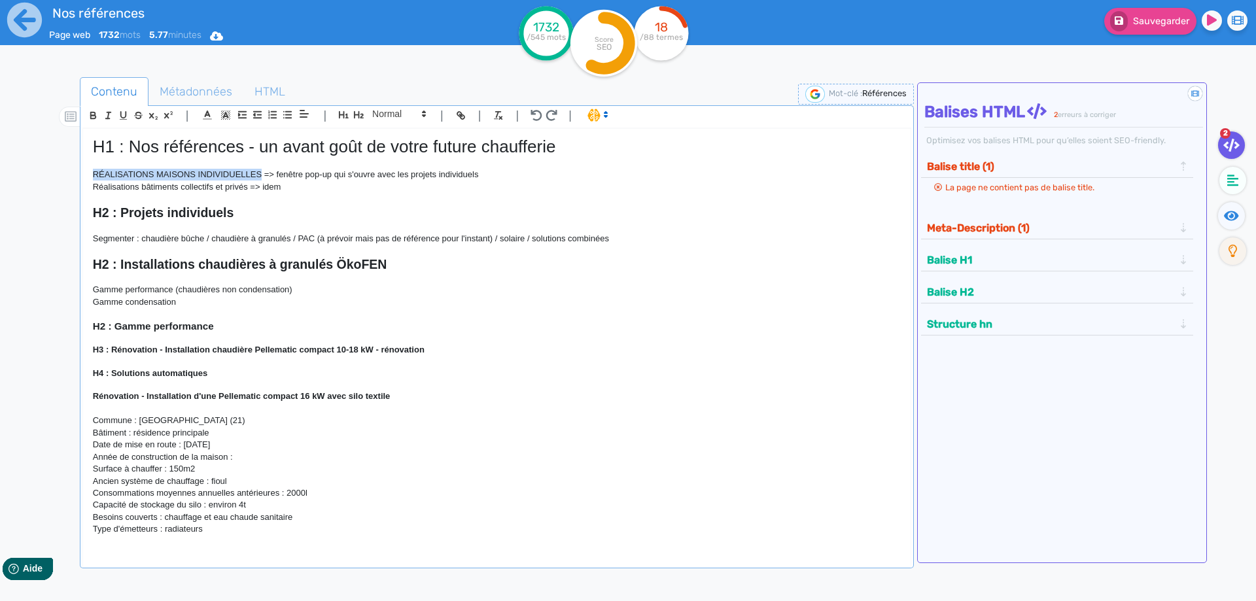
drag, startPoint x: 260, startPoint y: 173, endPoint x: 82, endPoint y: 173, distance: 177.3
click at [84, 172] on div "H1 : Nos références - un avant goût de votre future chaufferie RÉALISATIONS MAI…" at bounding box center [497, 339] width 828 height 421
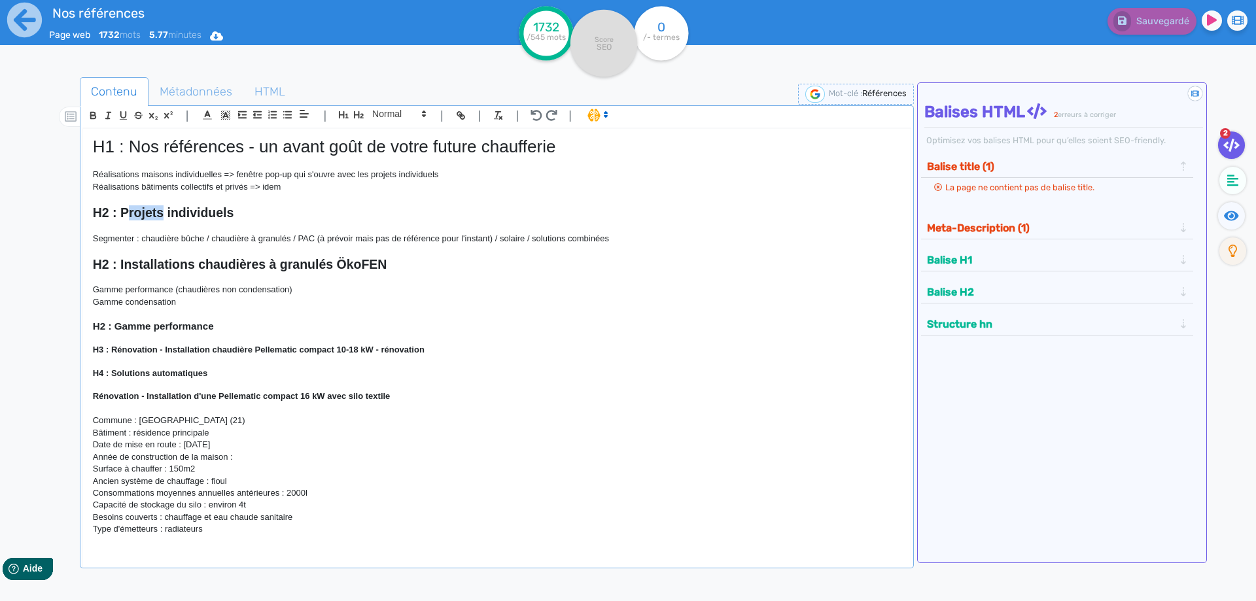
drag, startPoint x: 160, startPoint y: 213, endPoint x: 131, endPoint y: 211, distance: 29.5
click at [131, 211] on strong "H2 : Projets individuels" at bounding box center [163, 212] width 141 height 14
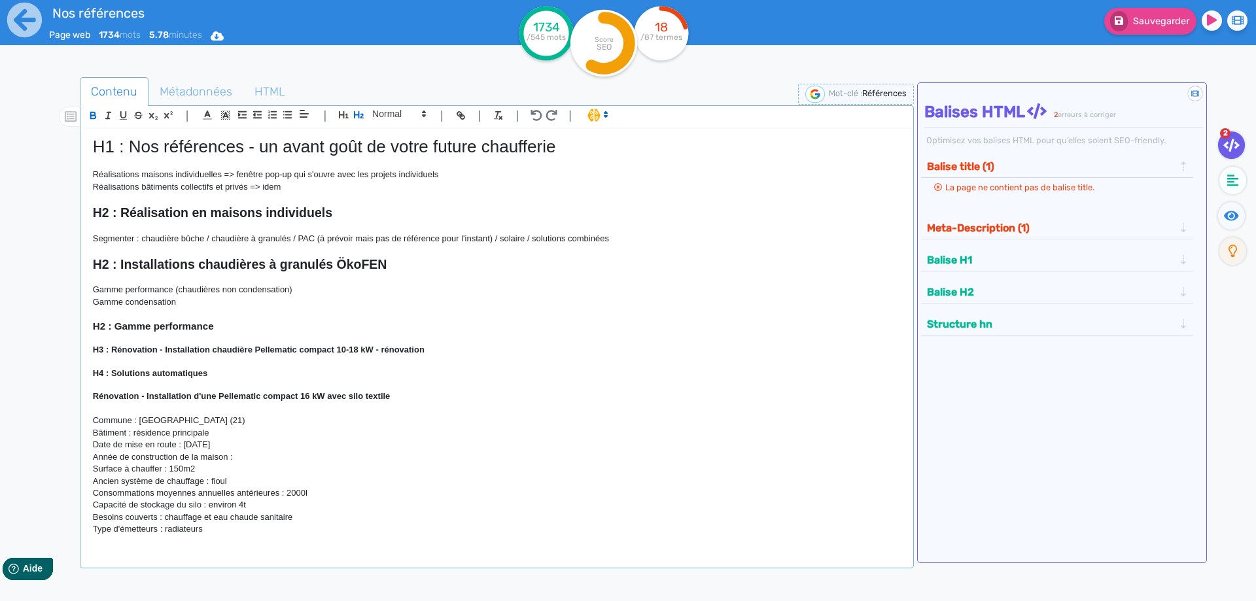
click at [332, 215] on strong "H2 : Réalisation en maisons individuels" at bounding box center [212, 212] width 239 height 14
click at [412, 254] on p at bounding box center [497, 251] width 808 height 12
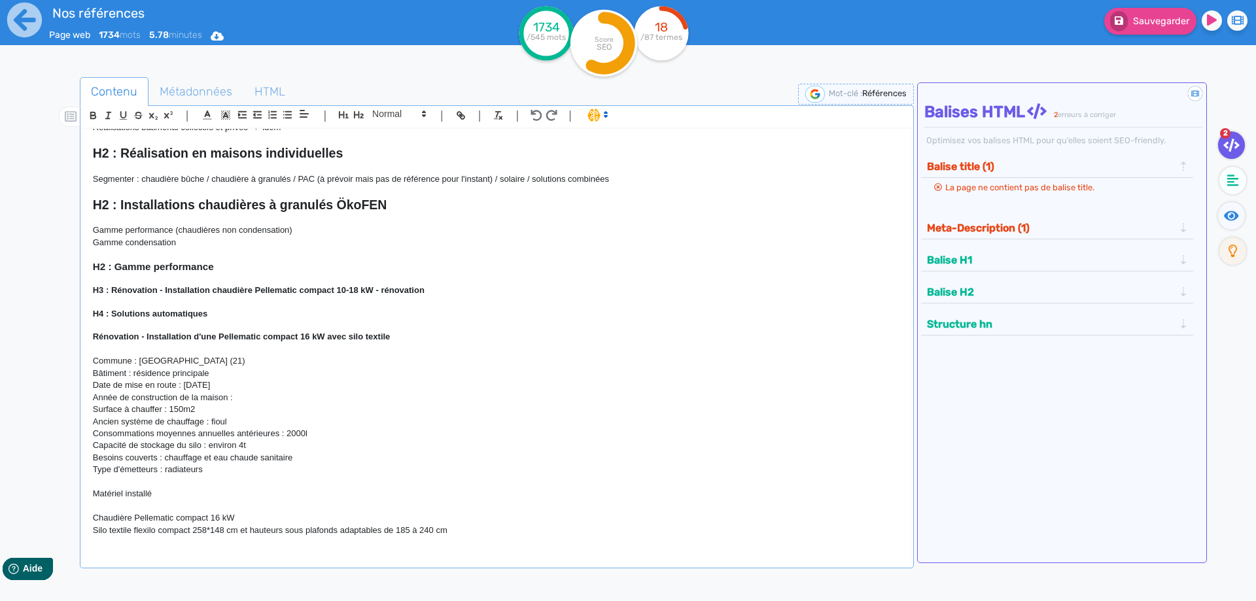
scroll to position [59, 0]
click at [200, 209] on strong "H2 : Installations chaudières à granulés ÖkoFEN" at bounding box center [240, 205] width 294 height 14
click at [356, 262] on h3 "H2 : Gamme performance" at bounding box center [497, 268] width 808 height 12
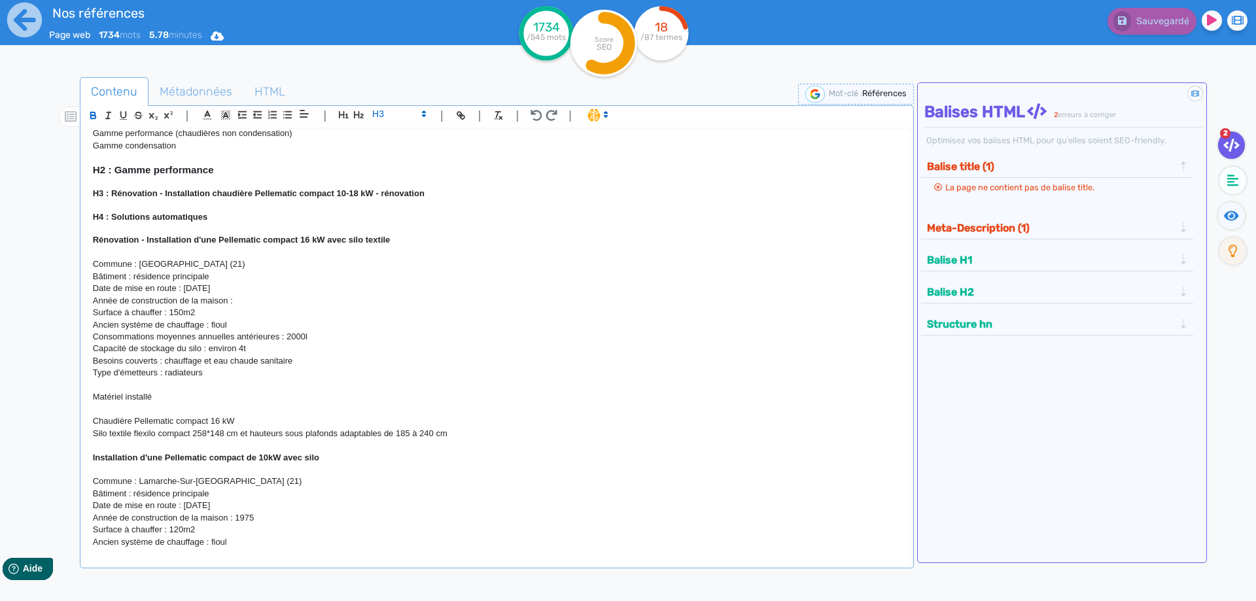
scroll to position [177, 0]
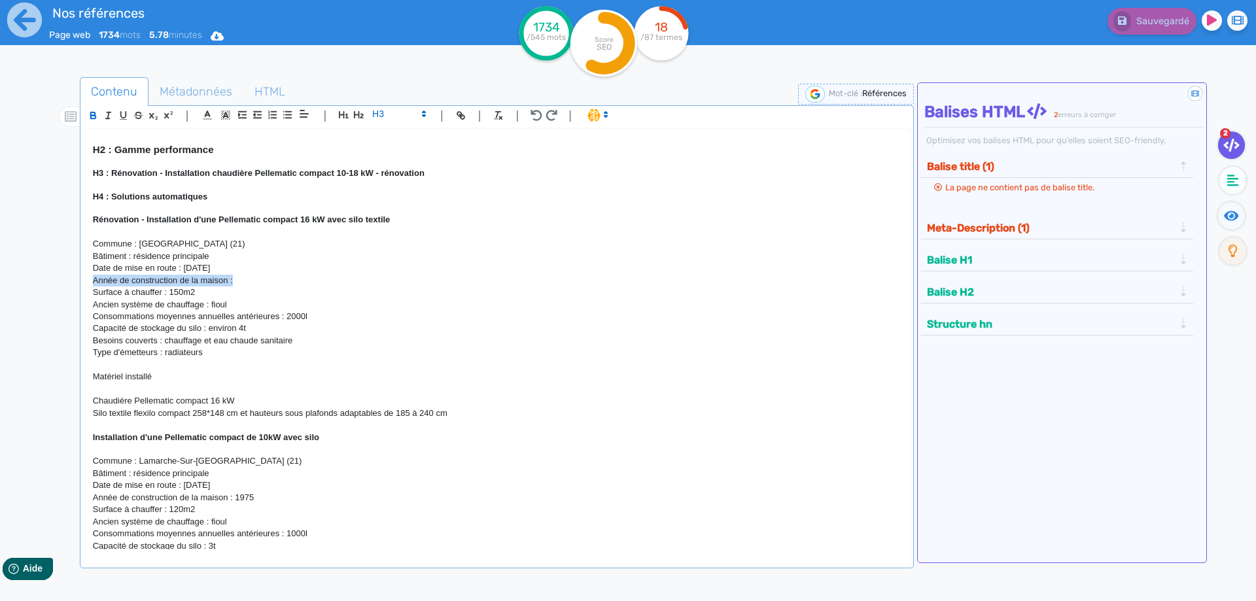
drag, startPoint x: 242, startPoint y: 284, endPoint x: 91, endPoint y: 281, distance: 151.2
click at [91, 281] on div "H1 : Nos références - un avant goût de votre future chaufferie Réalisations mai…" at bounding box center [497, 339] width 828 height 421
click at [293, 347] on p "Besoins couverts : chauffage et eau chaude sanitaire" at bounding box center [497, 341] width 808 height 12
click at [242, 280] on p "Année de construction de la maison :" at bounding box center [497, 281] width 808 height 12
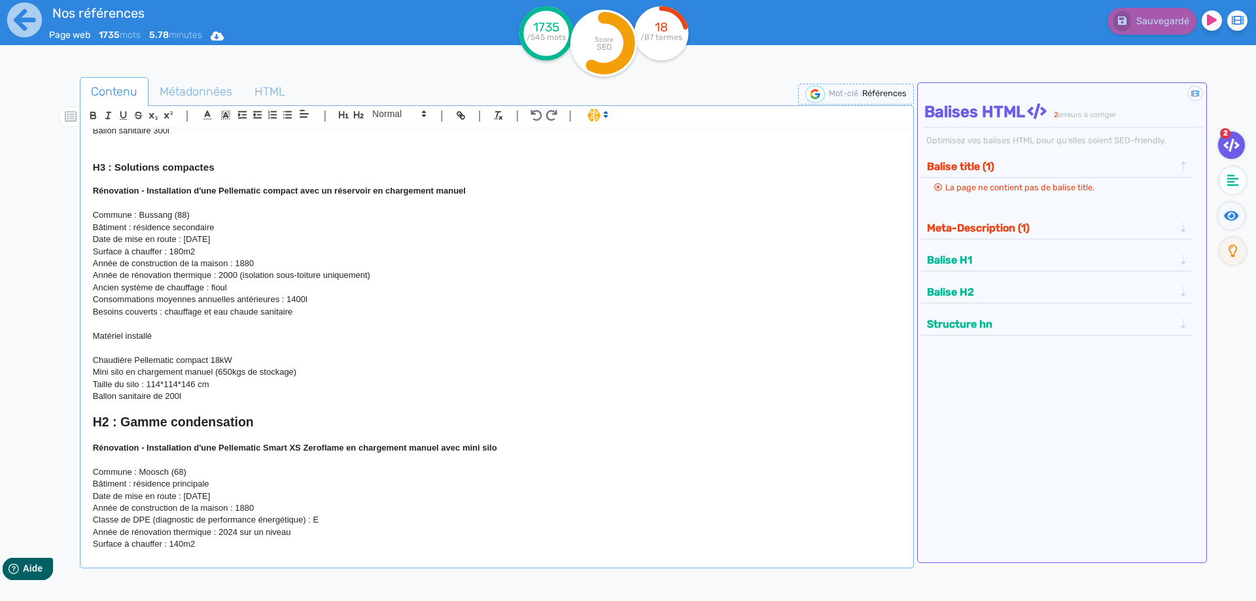
scroll to position [707, 0]
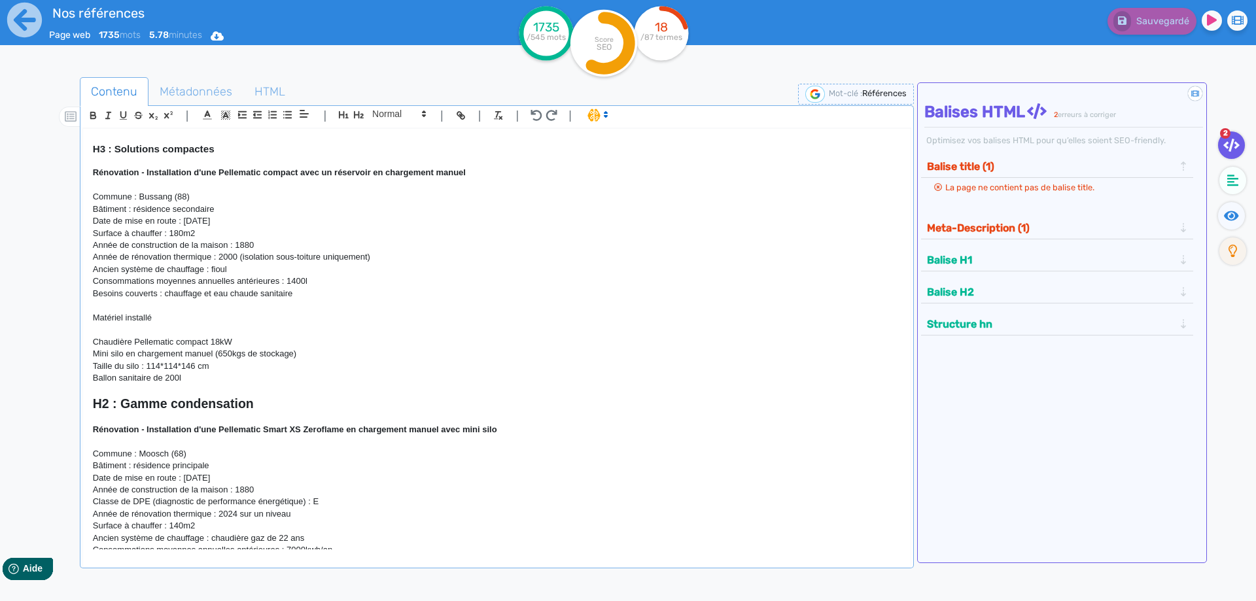
click at [205, 379] on p "Ballon sanitaire de 200l" at bounding box center [497, 378] width 808 height 12
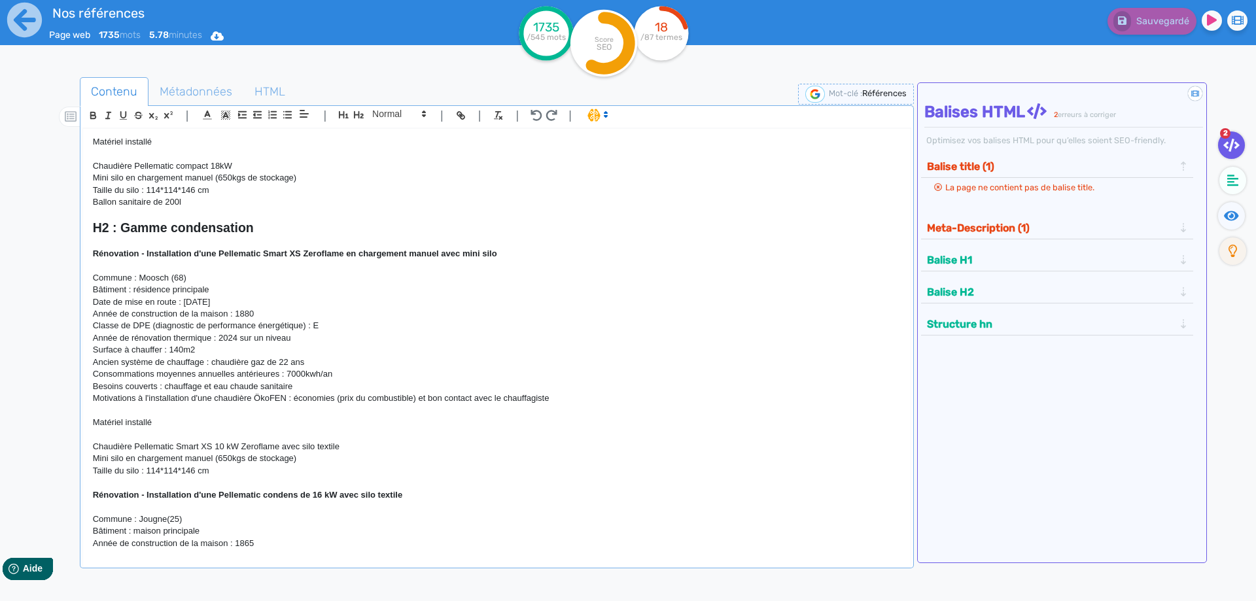
scroll to position [883, 0]
click at [311, 407] on p at bounding box center [497, 410] width 808 height 12
click at [312, 406] on p at bounding box center [497, 410] width 808 height 12
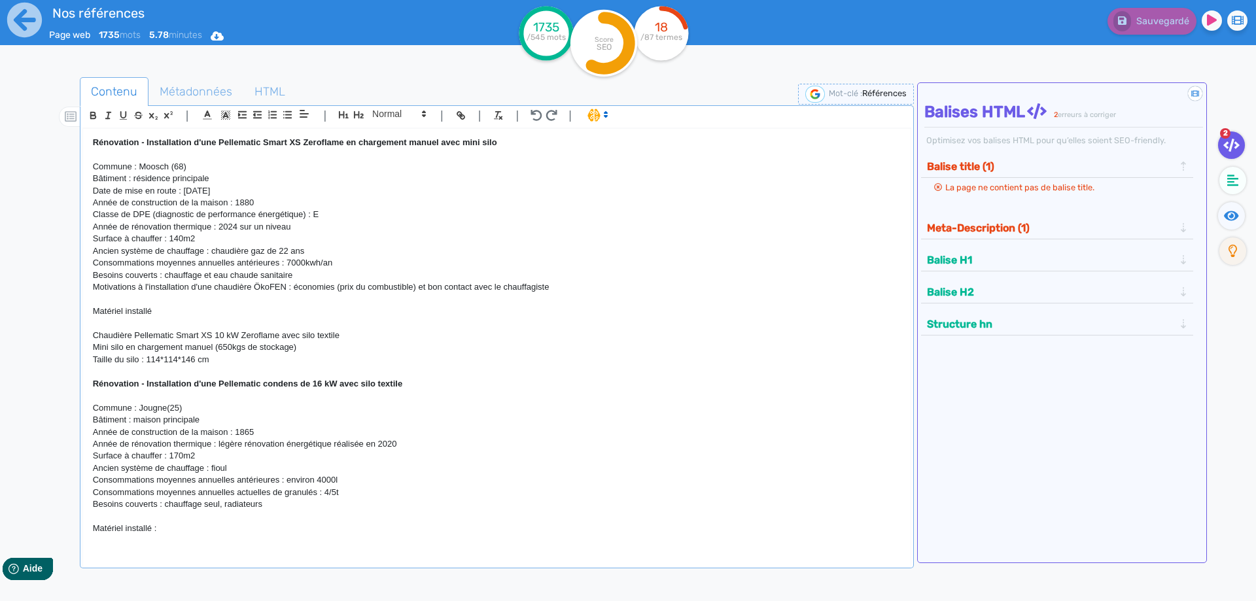
scroll to position [1001, 0]
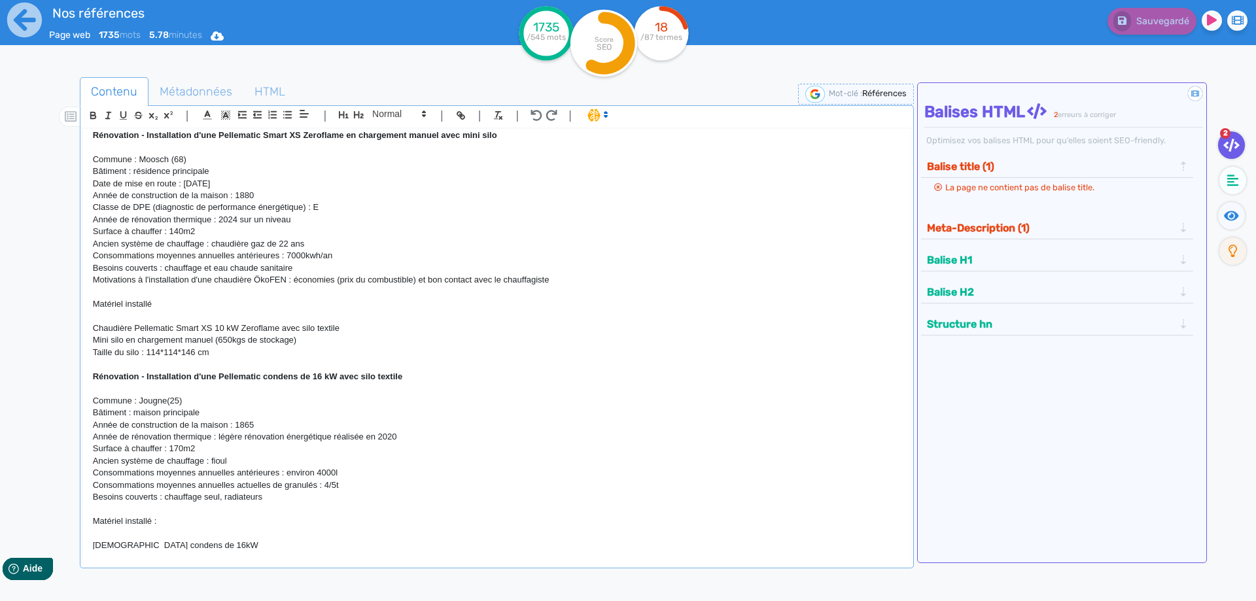
click at [249, 354] on p "Taille du silo : 114*114*146 cm" at bounding box center [497, 353] width 808 height 12
click at [216, 390] on p at bounding box center [497, 389] width 808 height 12
click at [222, 351] on p "Taille du silo : 114*114*146 cm" at bounding box center [497, 353] width 808 height 12
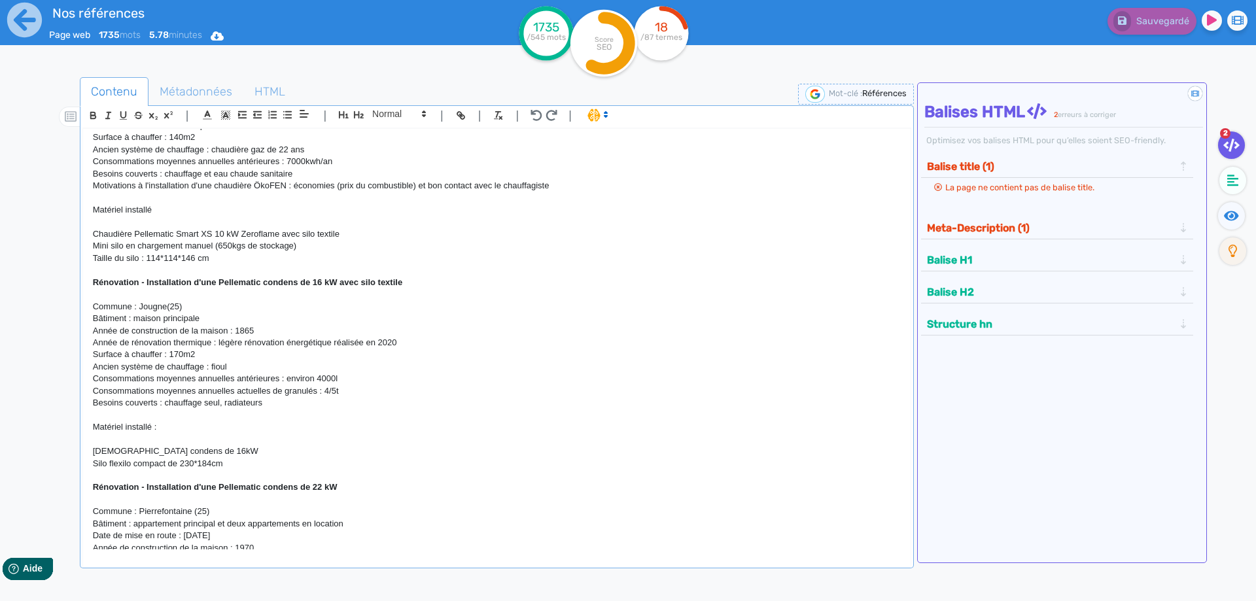
scroll to position [1119, 0]
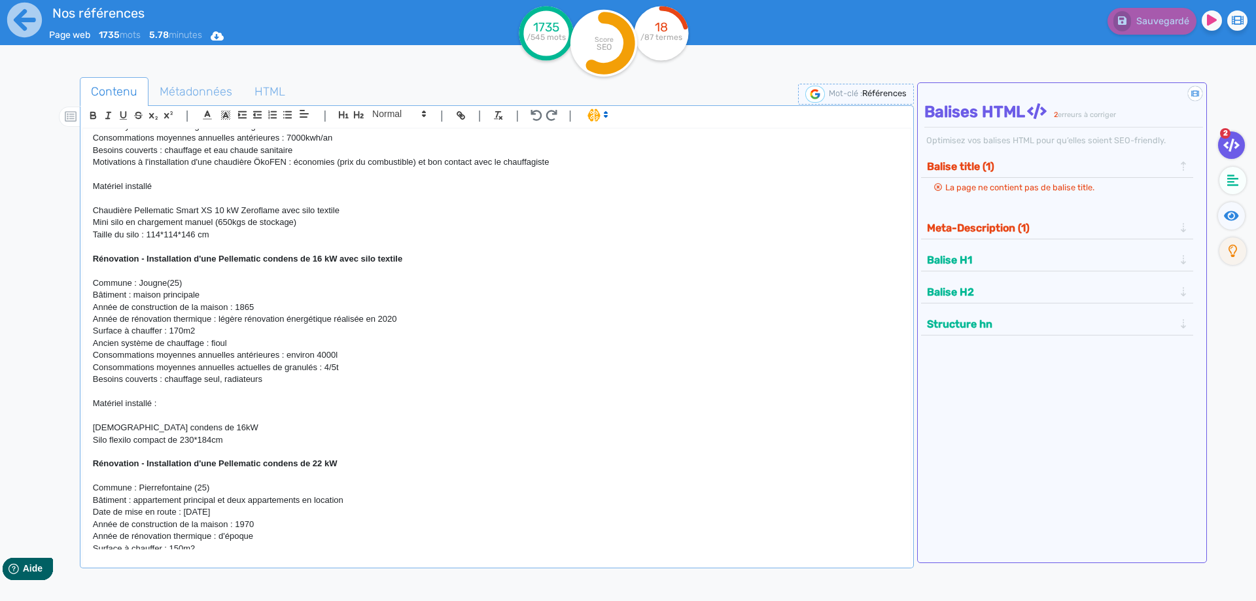
click at [416, 306] on p "Année de construction de la maison : 1865" at bounding box center [497, 308] width 808 height 12
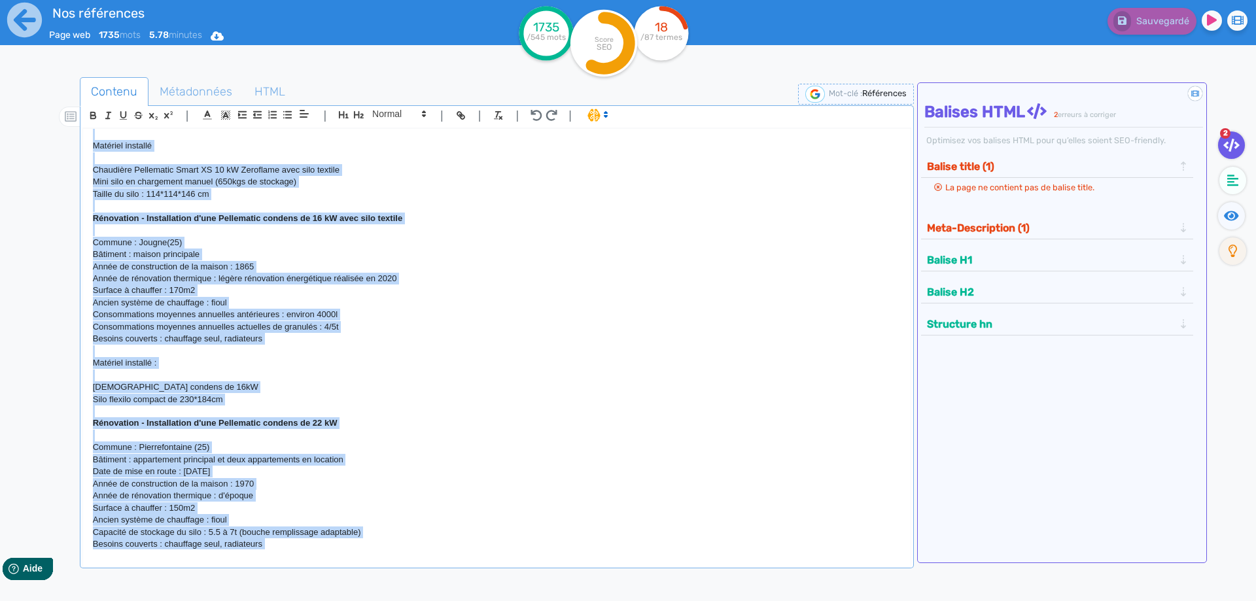
scroll to position [0, 0]
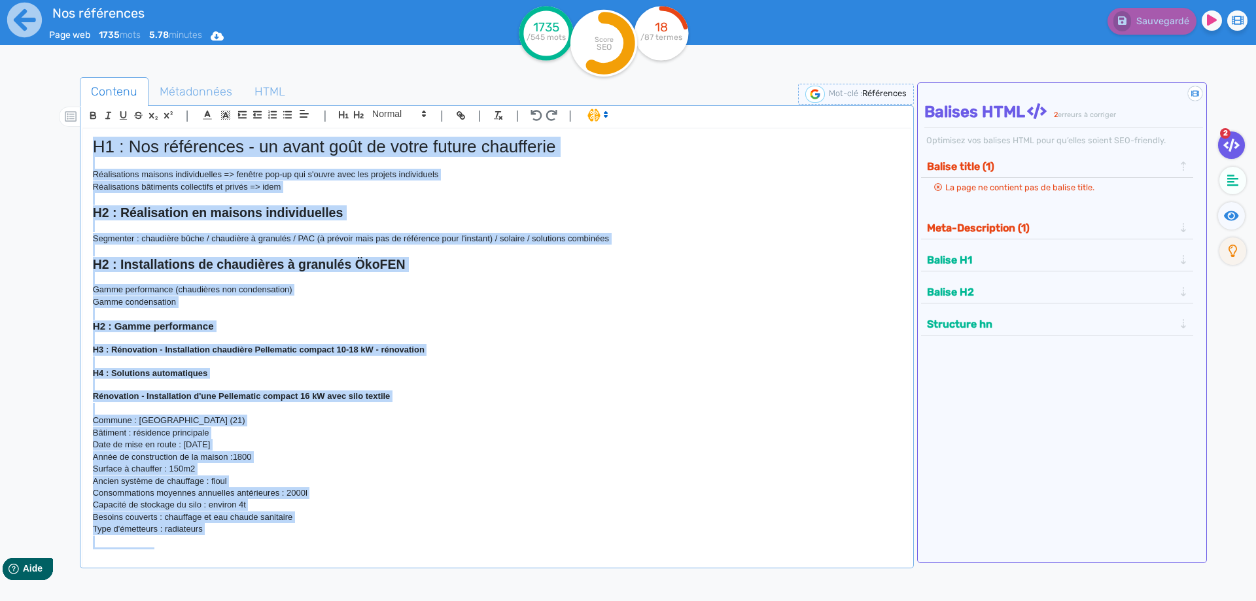
drag, startPoint x: 410, startPoint y: 499, endPoint x: -147, endPoint y: -74, distance: 798.2
click at [83, 129] on div "H1 : Nos références - un avant goût de votre future chaufferie Réalisations mai…" at bounding box center [497, 339] width 828 height 421
click at [775, 332] on h3 "H2 : Gamme performance" at bounding box center [497, 327] width 808 height 12
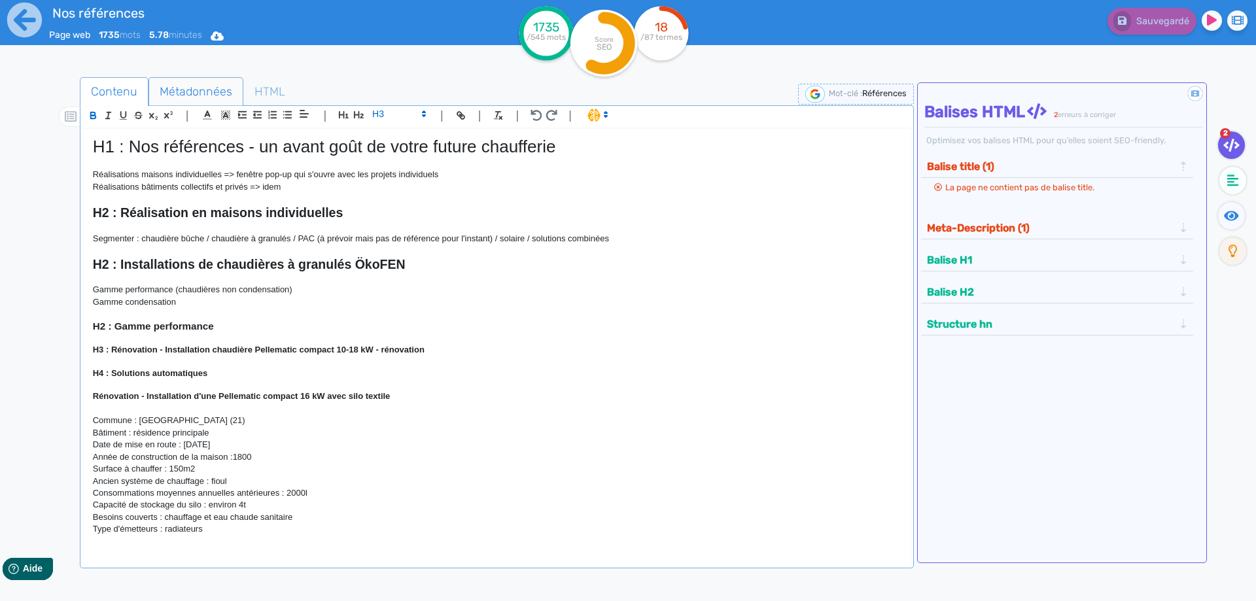
click at [181, 93] on span "Métadonnées" at bounding box center [196, 91] width 94 height 35
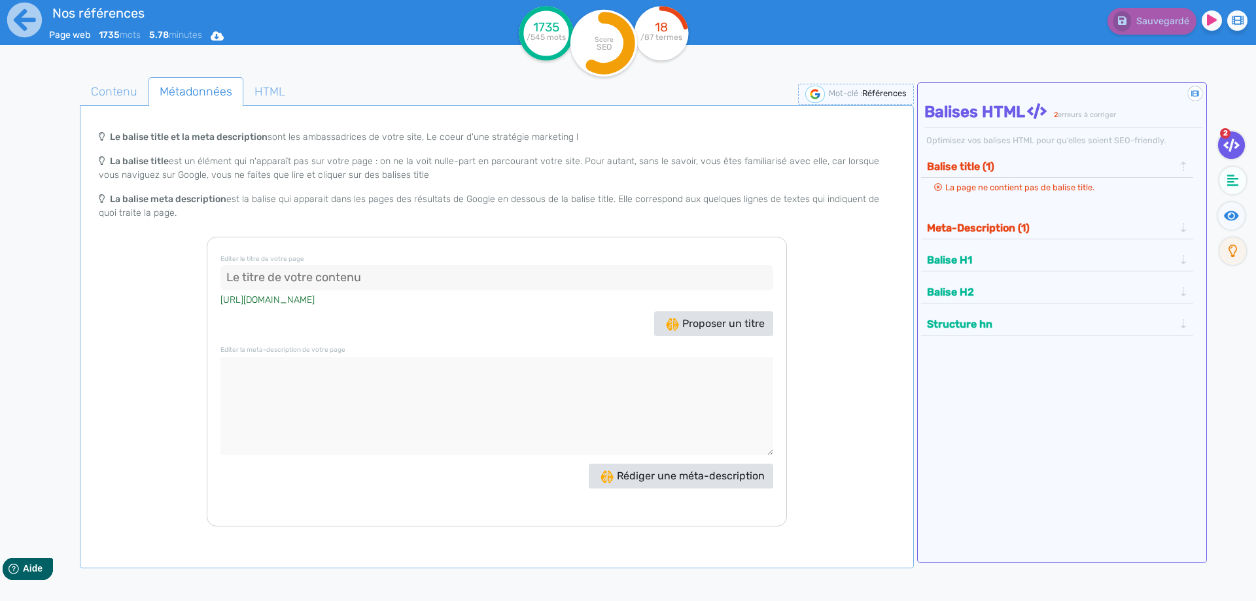
click at [266, 276] on input at bounding box center [496, 278] width 553 height 26
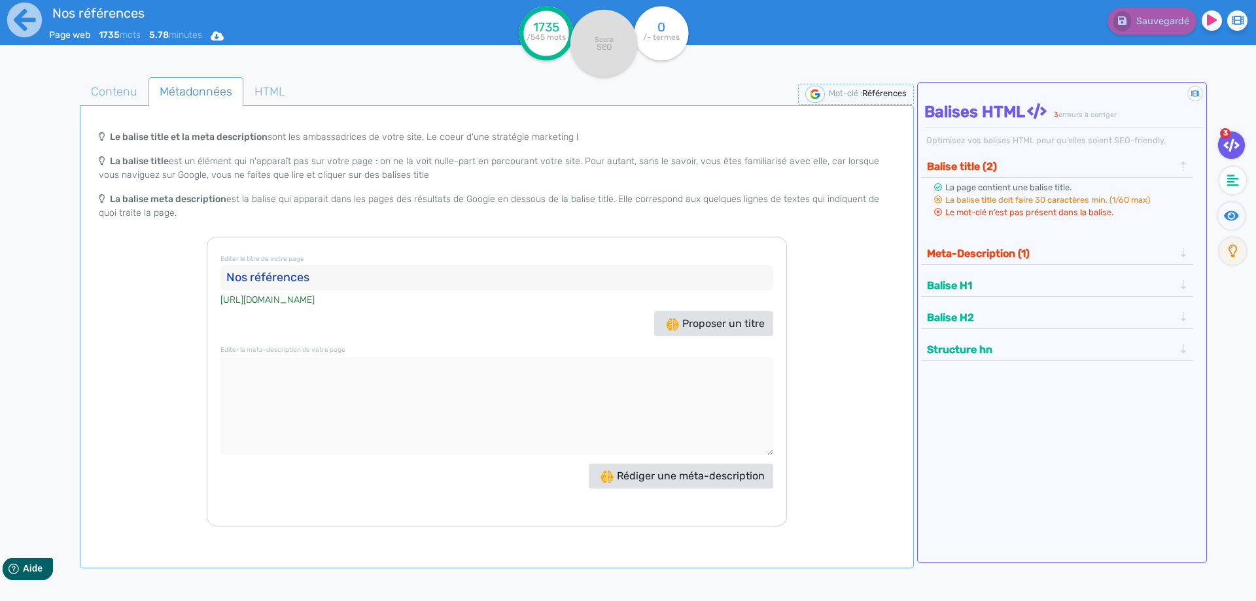
type input "Nos références"
click at [329, 379] on textarea at bounding box center [496, 406] width 553 height 98
click at [394, 373] on textarea at bounding box center [496, 406] width 553 height 98
click at [374, 380] on textarea at bounding box center [496, 406] width 553 height 98
paste textarea "Découvrez nos références d’installations de chaudières à [GEOGRAPHIC_DATA], gra…"
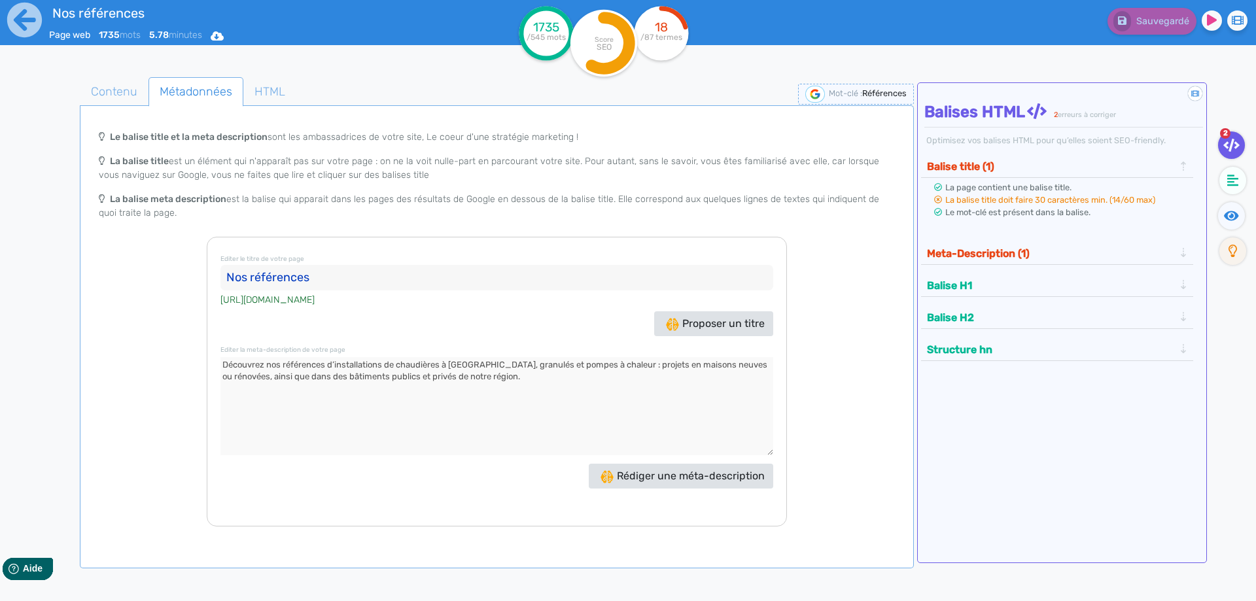
type textarea "Découvrez nos références d’installations de chaudières à [GEOGRAPHIC_DATA], gra…"
click at [1168, 252] on button "Meta-Description (1)" at bounding box center [1050, 254] width 255 height 22
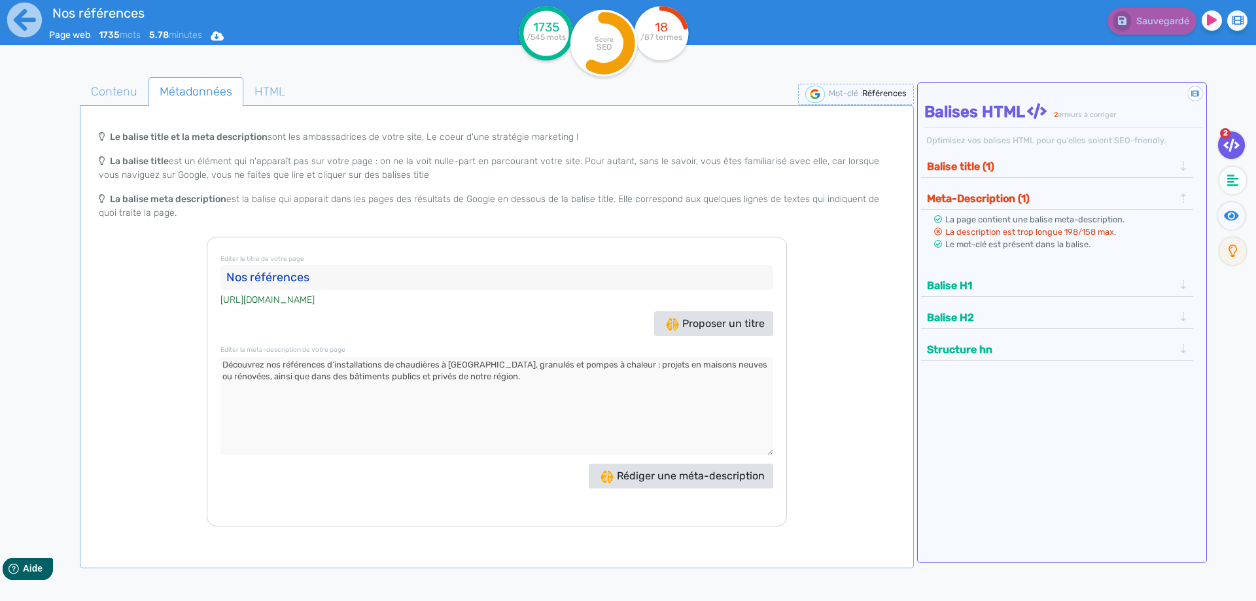
drag, startPoint x: 497, startPoint y: 378, endPoint x: 108, endPoint y: 345, distance: 390.1
click at [220, 357] on textarea at bounding box center [496, 406] width 553 height 98
click at [524, 366] on textarea at bounding box center [496, 406] width 553 height 98
drag, startPoint x: 499, startPoint y: 381, endPoint x: 79, endPoint y: 306, distance: 426.6
click at [220, 357] on textarea at bounding box center [496, 406] width 553 height 98
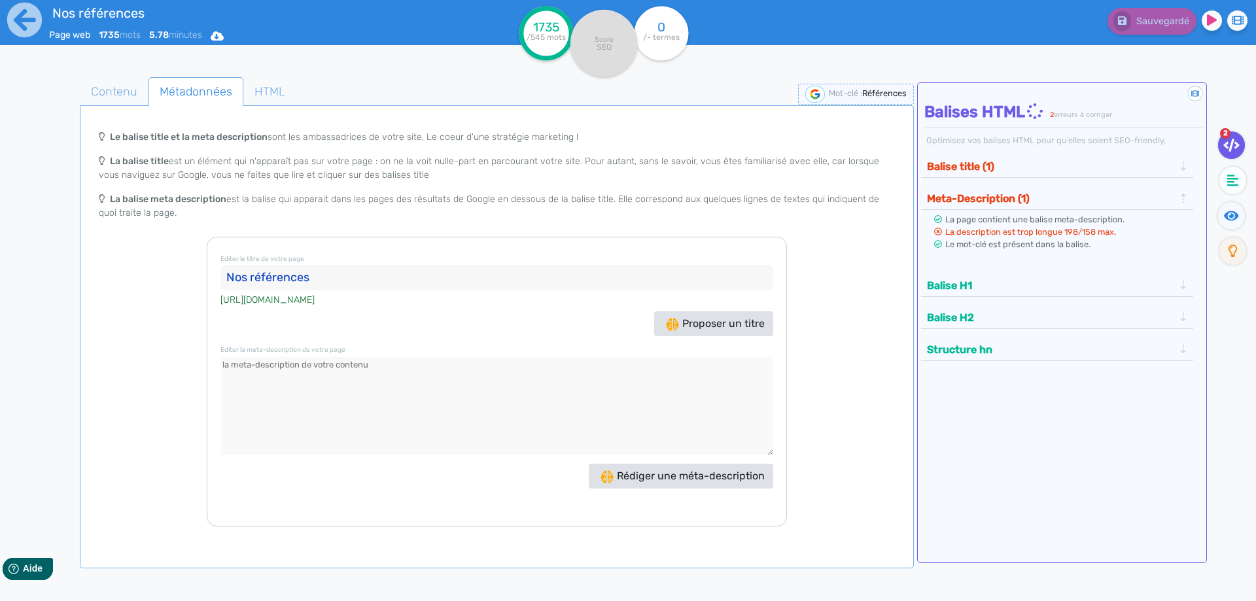
paste textarea "Découvrez nos références : installations de chaudières à [GEOGRAPHIC_DATA], gra…"
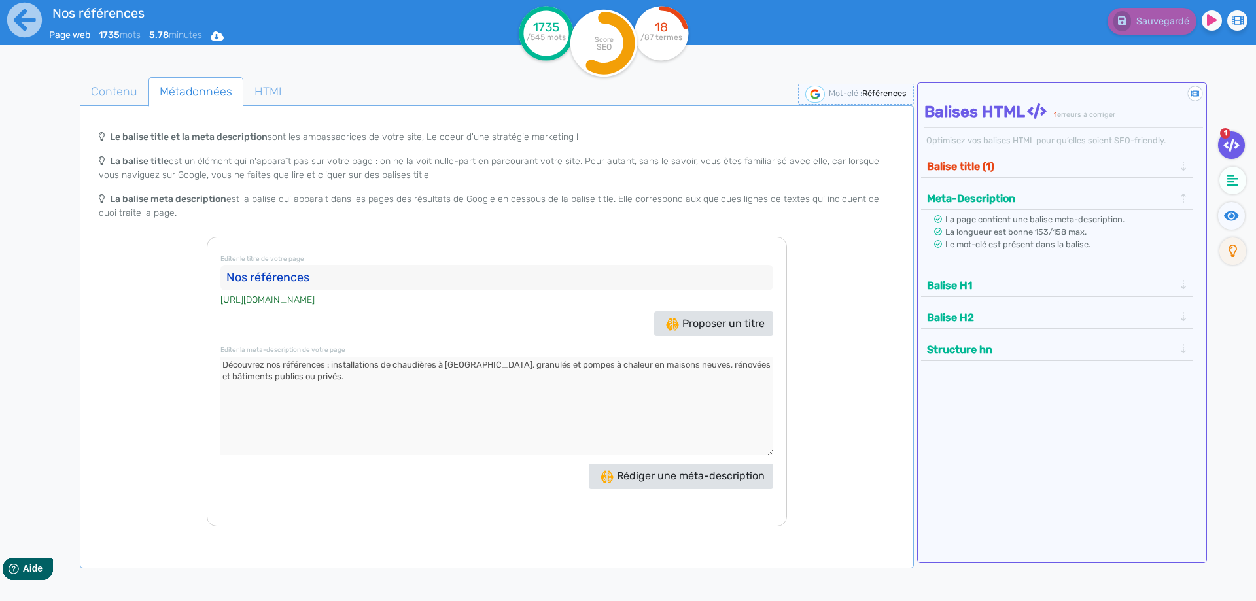
type textarea "Découvrez nos références : installations de chaudières à [GEOGRAPHIC_DATA], gra…"
click at [984, 166] on button "Balise title (1)" at bounding box center [1050, 167] width 255 height 22
click at [330, 273] on input "Nos références" at bounding box center [496, 278] width 553 height 26
click at [345, 280] on input "Nos références -" at bounding box center [496, 278] width 553 height 26
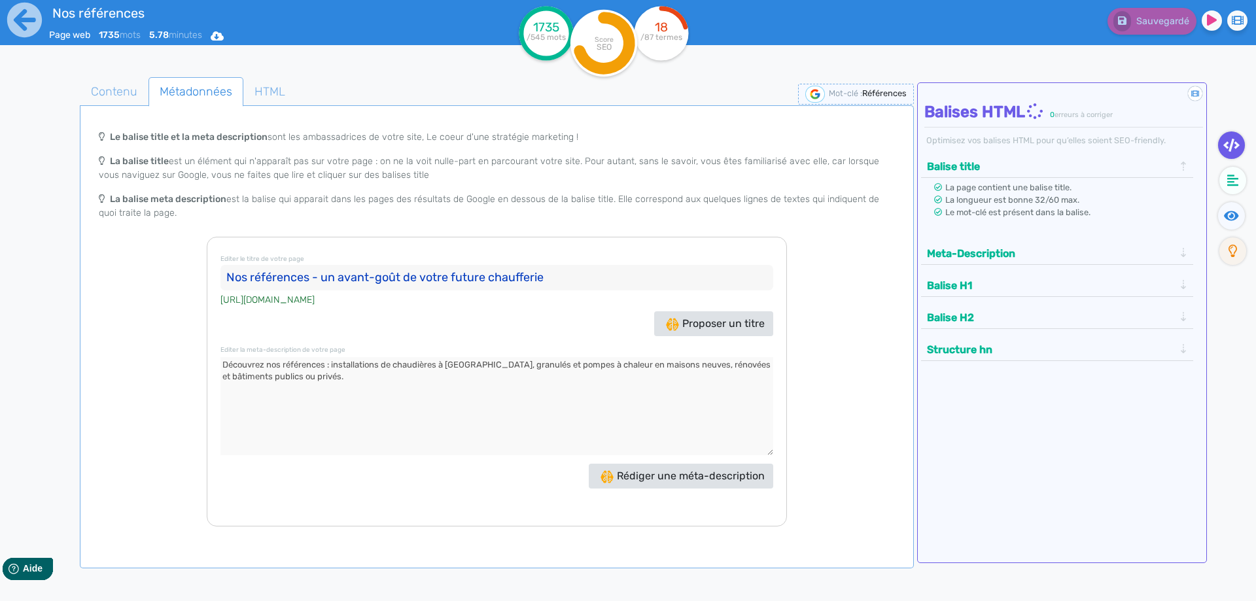
type input "Nos références - un avant-goût de votre future chaufferie"
click at [300, 220] on div "Le balise title et la meta description sont les ambassadrices de votre site, Le…" at bounding box center [496, 180] width 829 height 113
click at [126, 101] on span "Contenu" at bounding box center [113, 91] width 67 height 35
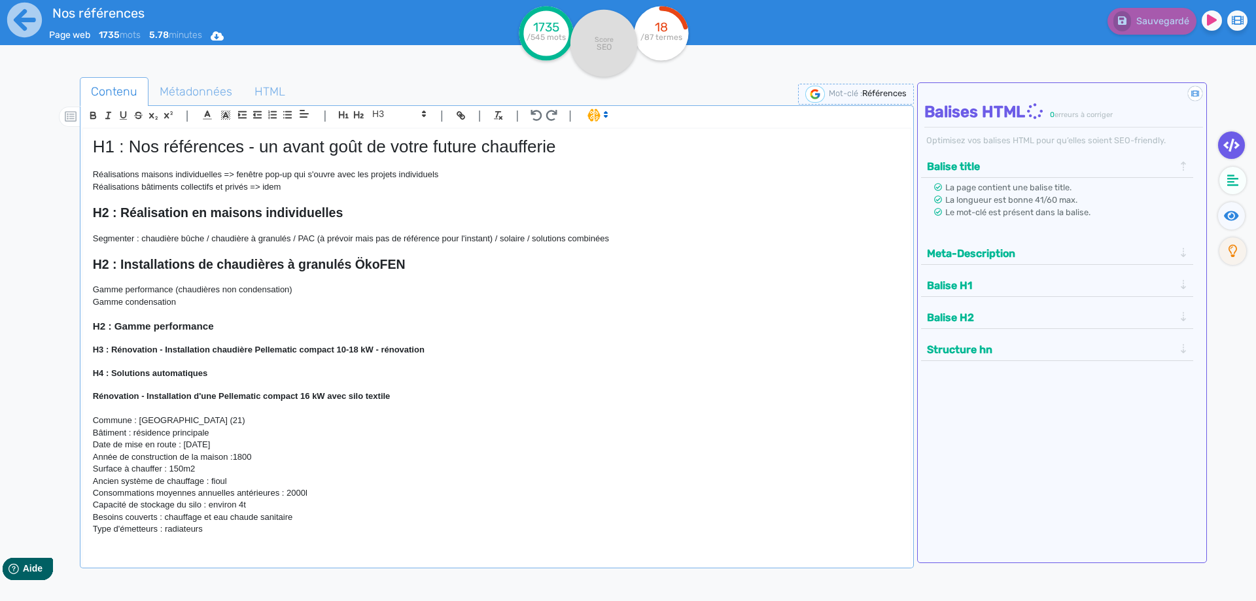
scroll to position [236, 0]
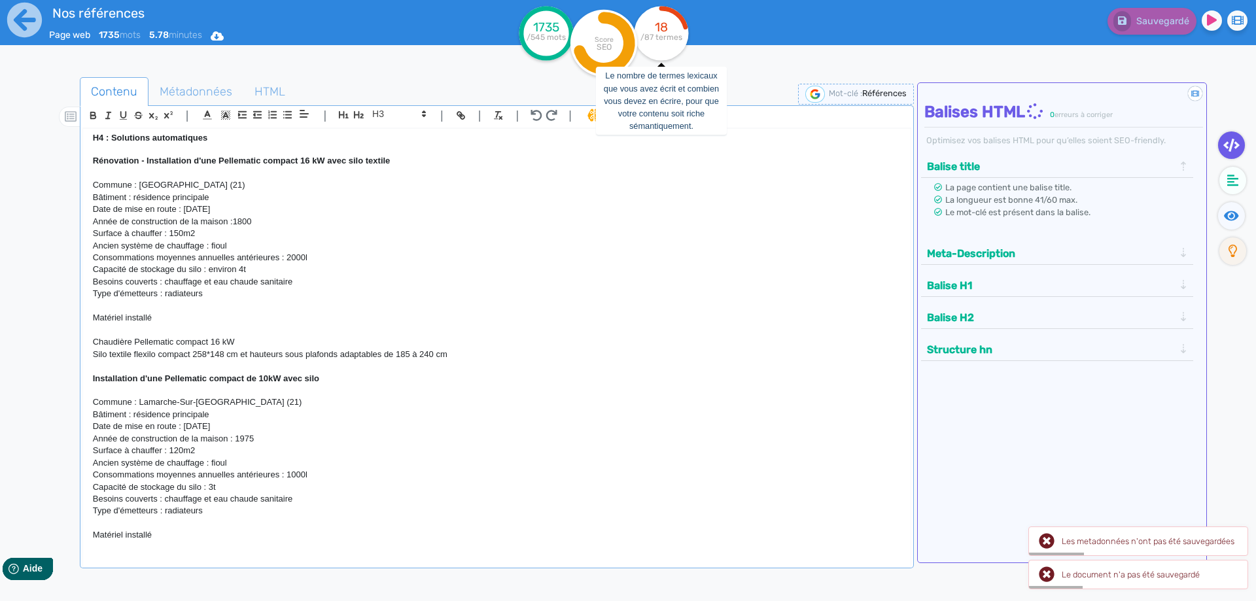
click at [667, 39] on tspan "/87 termes" at bounding box center [662, 37] width 42 height 9
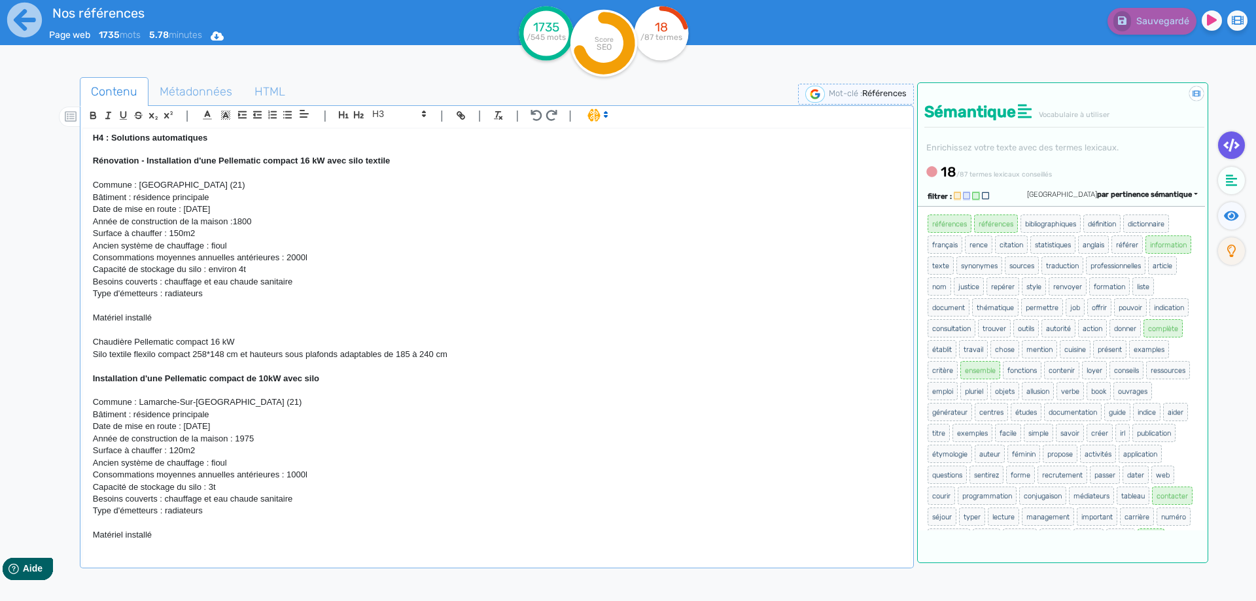
drag, startPoint x: 773, startPoint y: 332, endPoint x: 535, endPoint y: 333, distance: 238.8
click at [773, 332] on p at bounding box center [497, 331] width 808 height 12
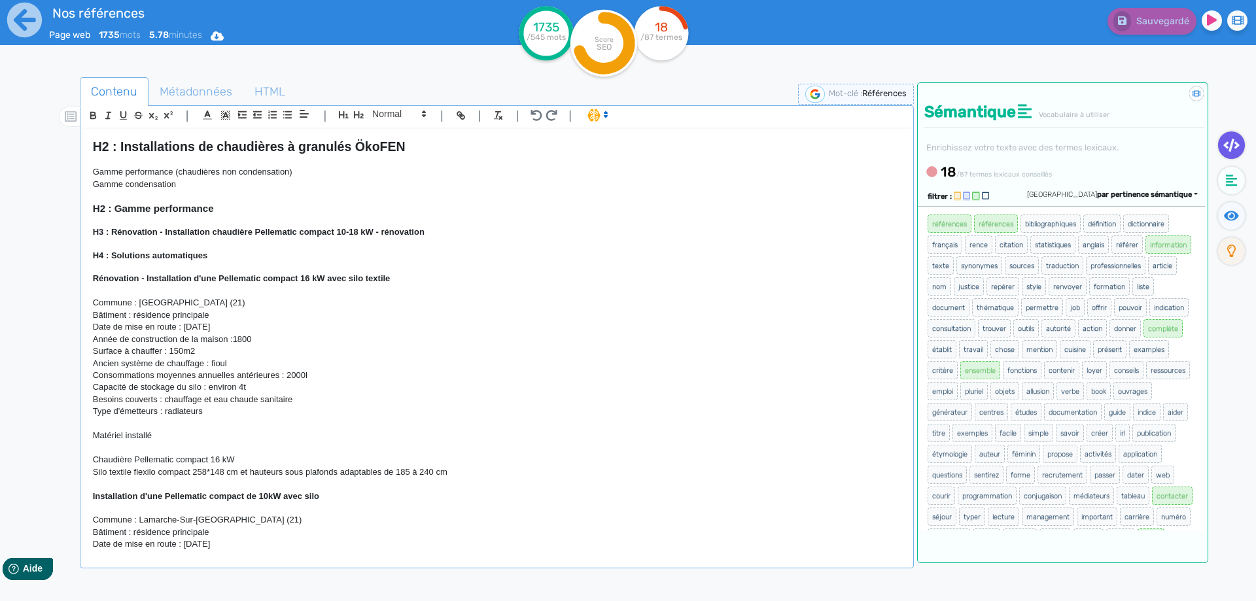
scroll to position [0, 0]
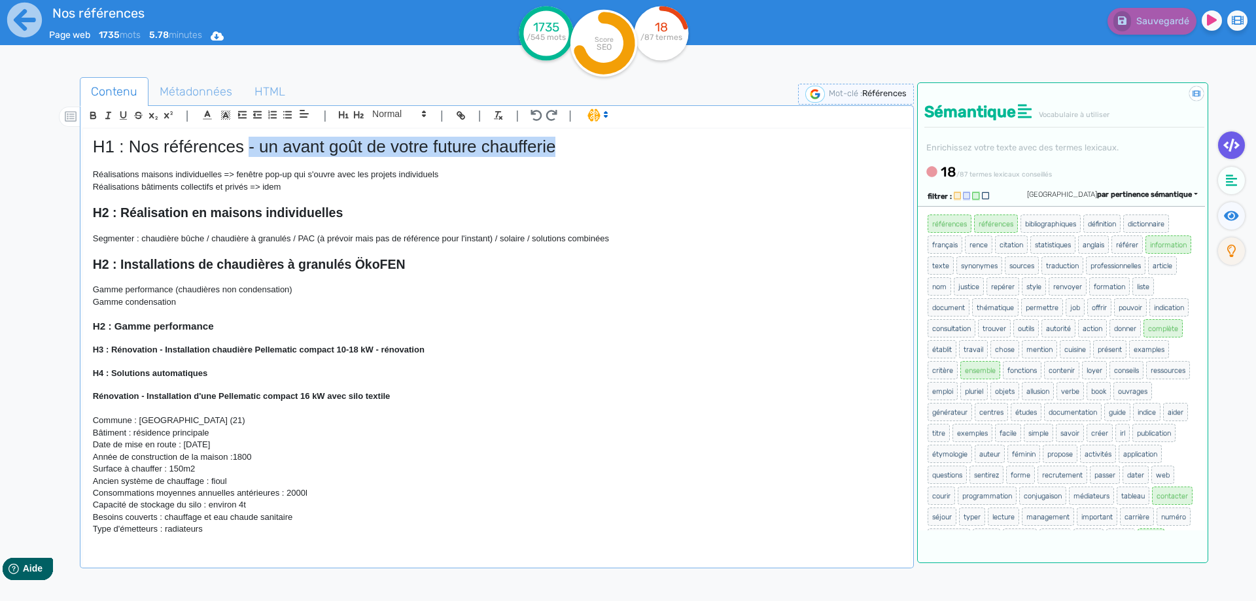
drag, startPoint x: 567, startPoint y: 142, endPoint x: 249, endPoint y: 147, distance: 318.0
click at [249, 147] on h1 "H1 : Nos références - un avant goût de votre future chaufferie" at bounding box center [497, 147] width 808 height 20
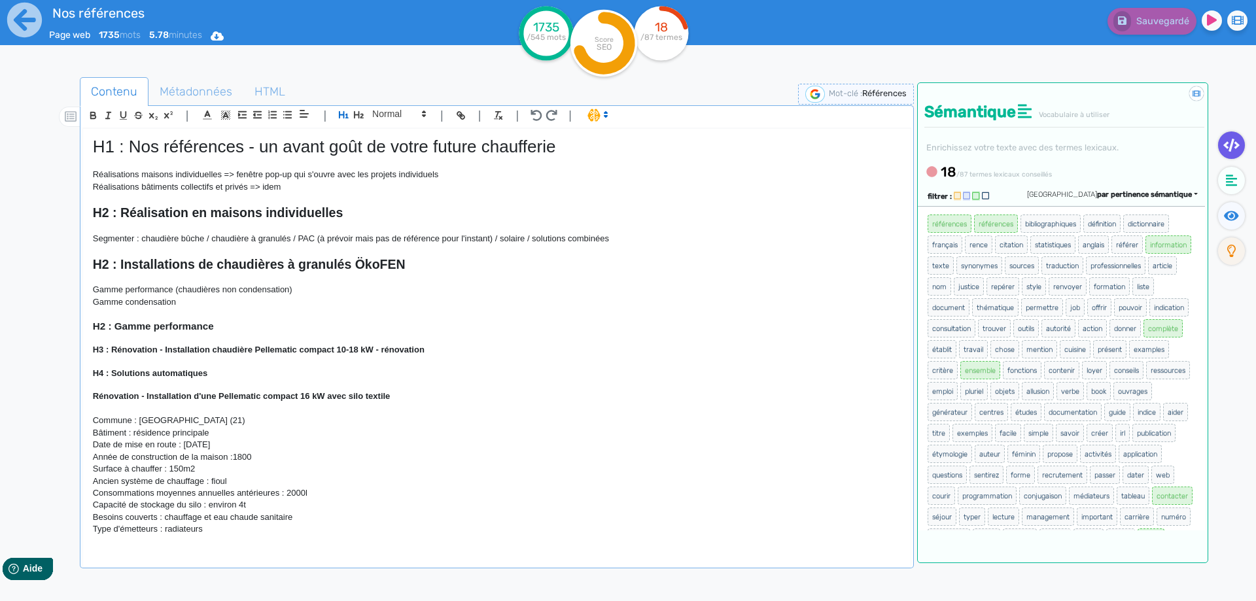
click at [290, 190] on p "Réalisations bâtiments collectifs et privés => idem" at bounding box center [497, 187] width 808 height 12
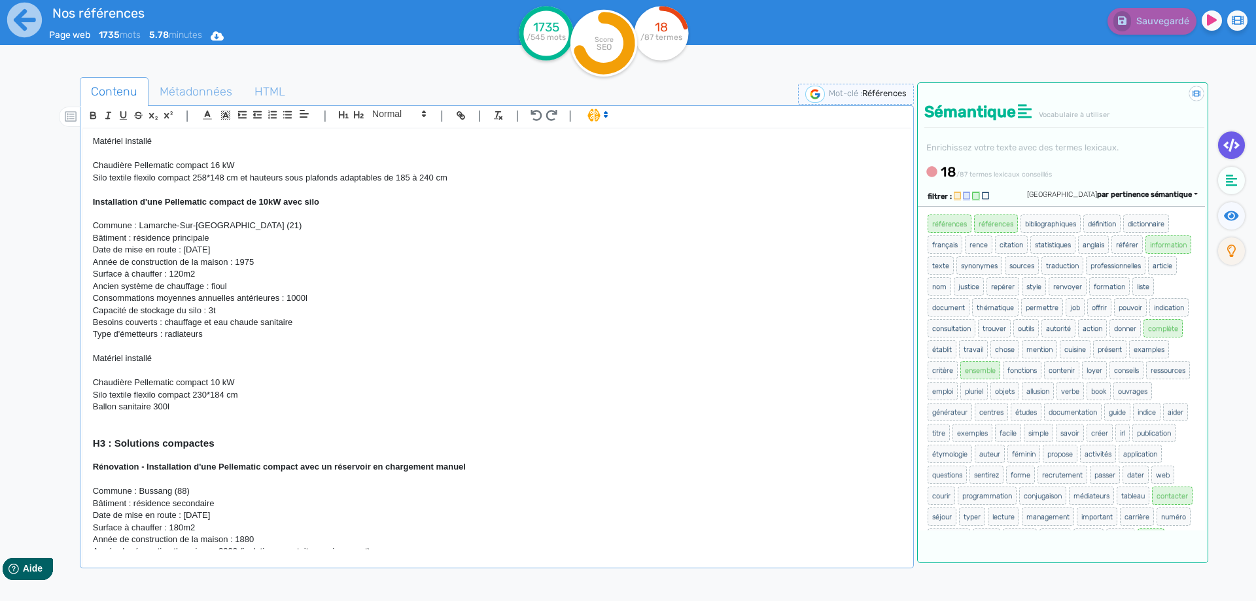
scroll to position [766, 0]
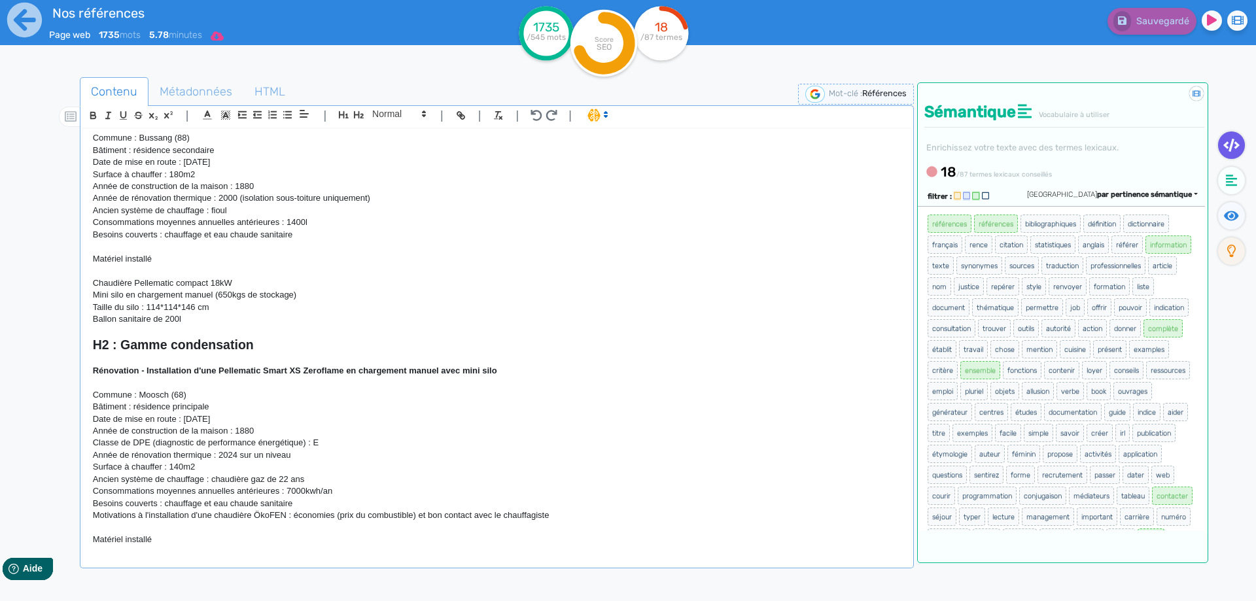
click at [224, 35] on icon at bounding box center [217, 35] width 13 height 9
click at [432, 36] on div "Nos références Page web 1735 mots 5.78 minutes" at bounding box center [251, 32] width 502 height 64
click at [210, 171] on p "Surface à chauffer : 180m2" at bounding box center [497, 175] width 808 height 12
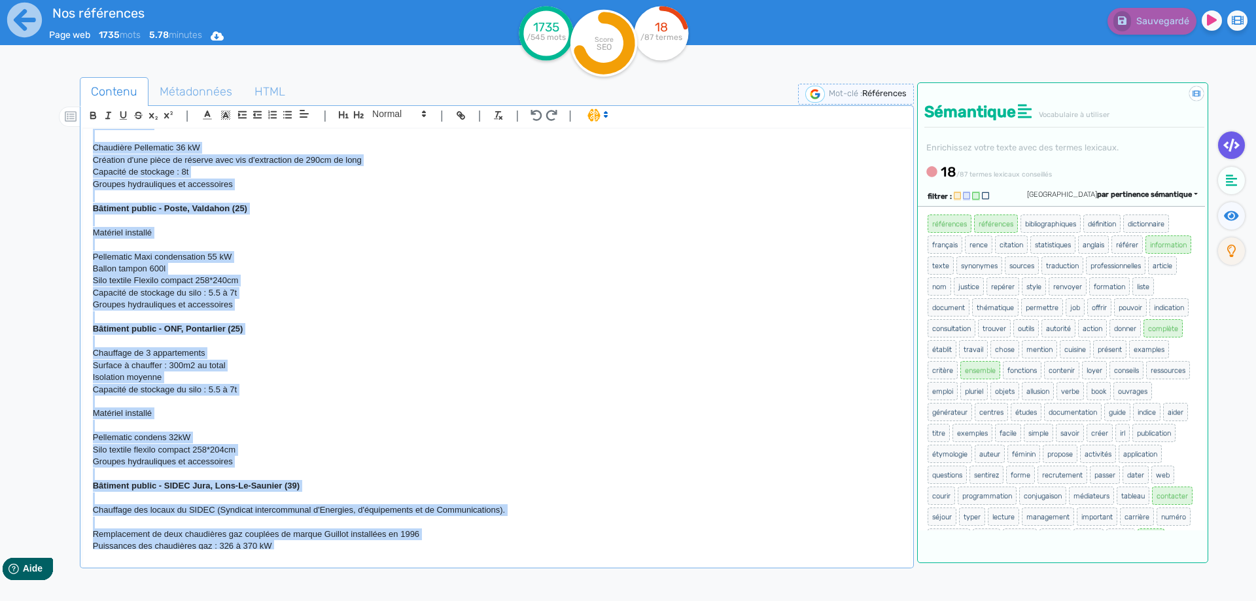
scroll to position [4139, 0]
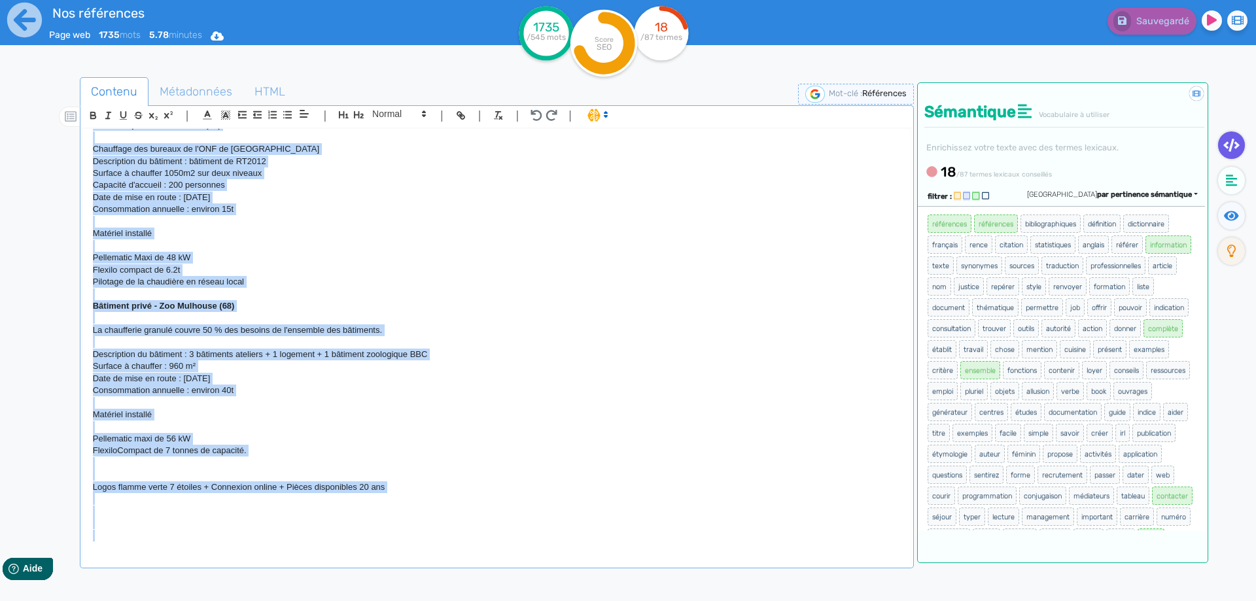
drag, startPoint x: 94, startPoint y: 145, endPoint x: 283, endPoint y: 632, distance: 522.8
click at [283, 550] on div "H1 : Nos références - un avant goût de votre future chaufferie Réalisations mai…" at bounding box center [497, 339] width 828 height 421
copy div "L0 : Ips dolorsitam - co adipi elit se doeiu tempor incididunt Utlaboreetdo mag…"
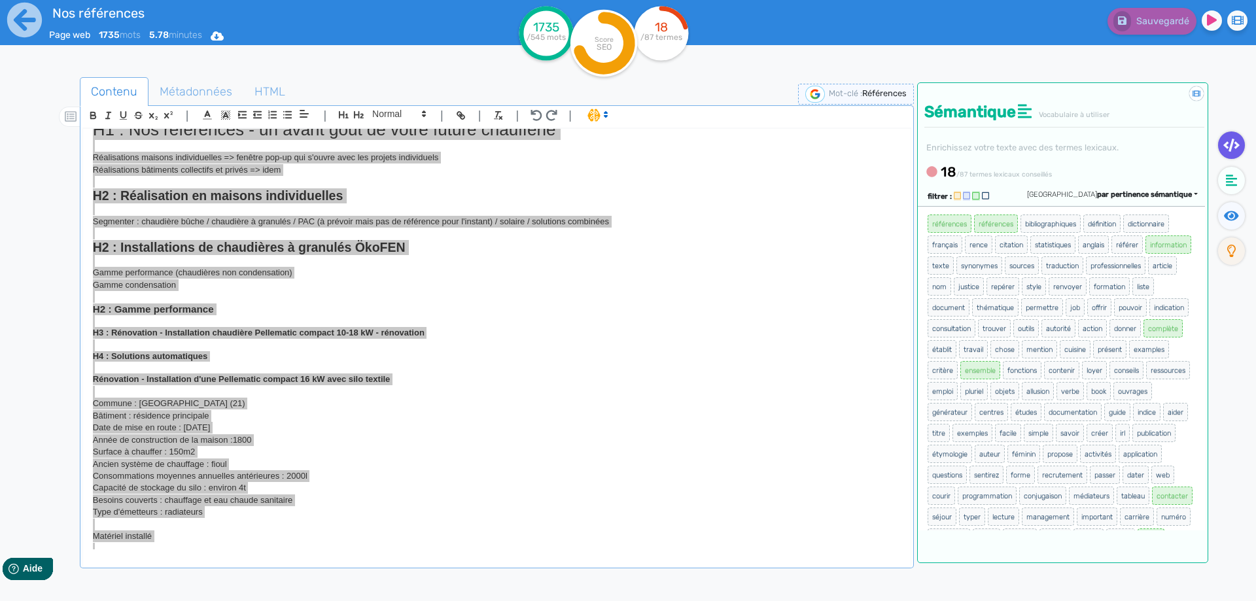
scroll to position [0, 0]
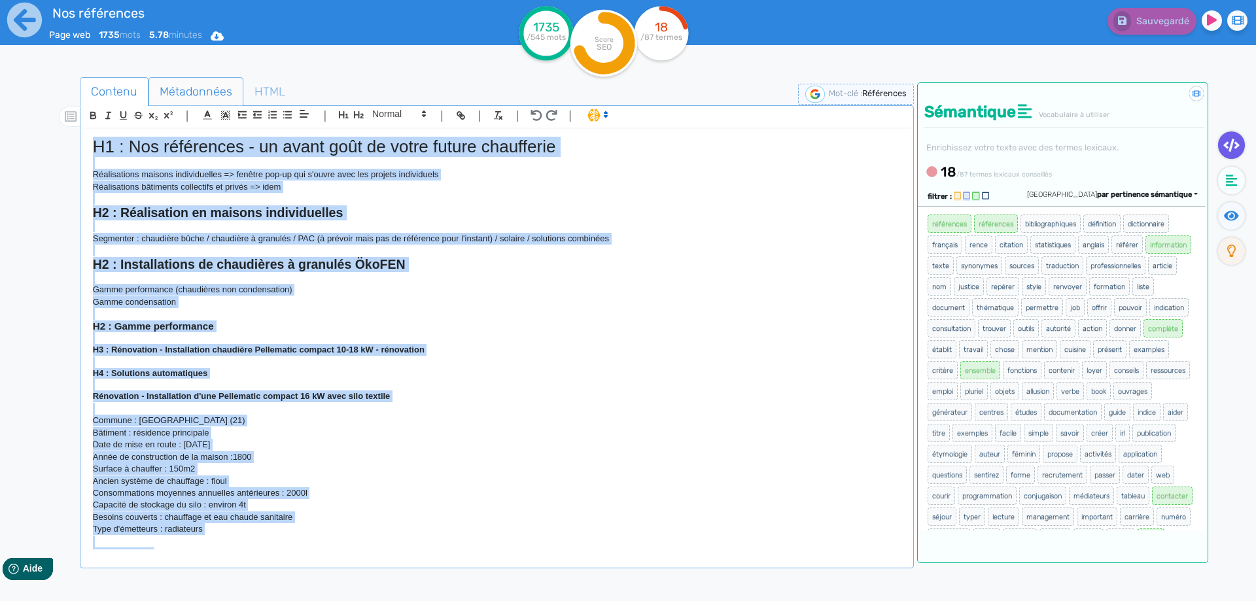
click at [164, 97] on span "Métadonnées" at bounding box center [196, 91] width 94 height 35
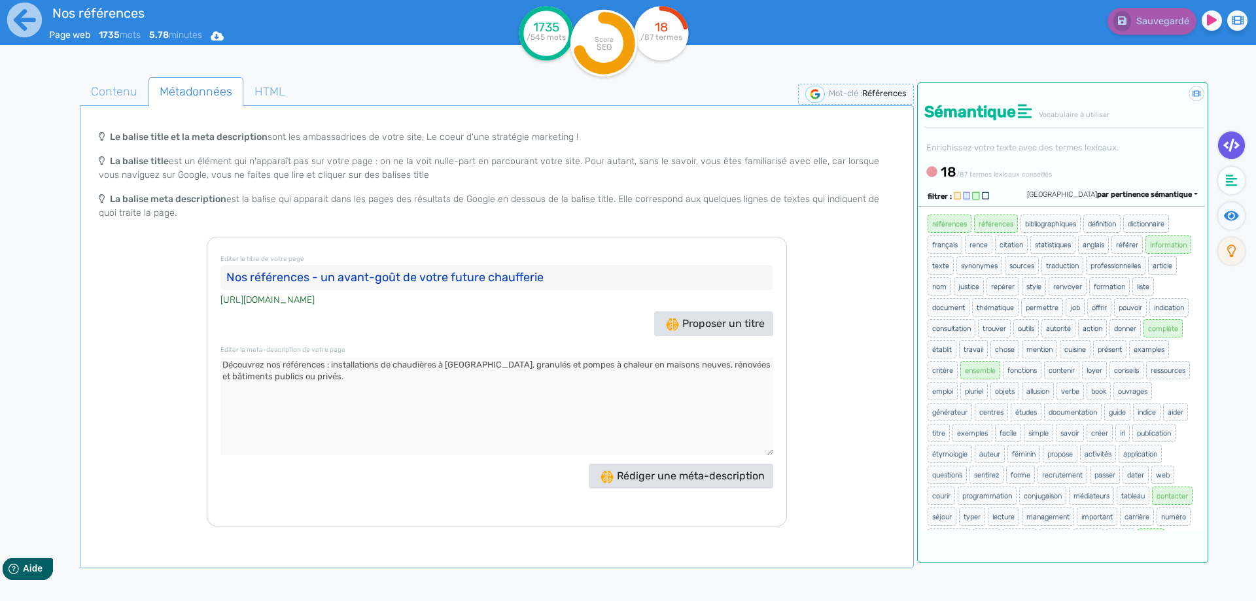
drag, startPoint x: 573, startPoint y: 283, endPoint x: 94, endPoint y: 258, distance: 478.9
click at [220, 265] on input "Nos références - un avant-goût de votre future chaufferie" at bounding box center [496, 278] width 553 height 26
drag, startPoint x: 308, startPoint y: 383, endPoint x: 174, endPoint y: 362, distance: 135.2
click at [220, 362] on textarea at bounding box center [496, 406] width 553 height 98
click at [131, 97] on span "Contenu" at bounding box center [113, 91] width 67 height 35
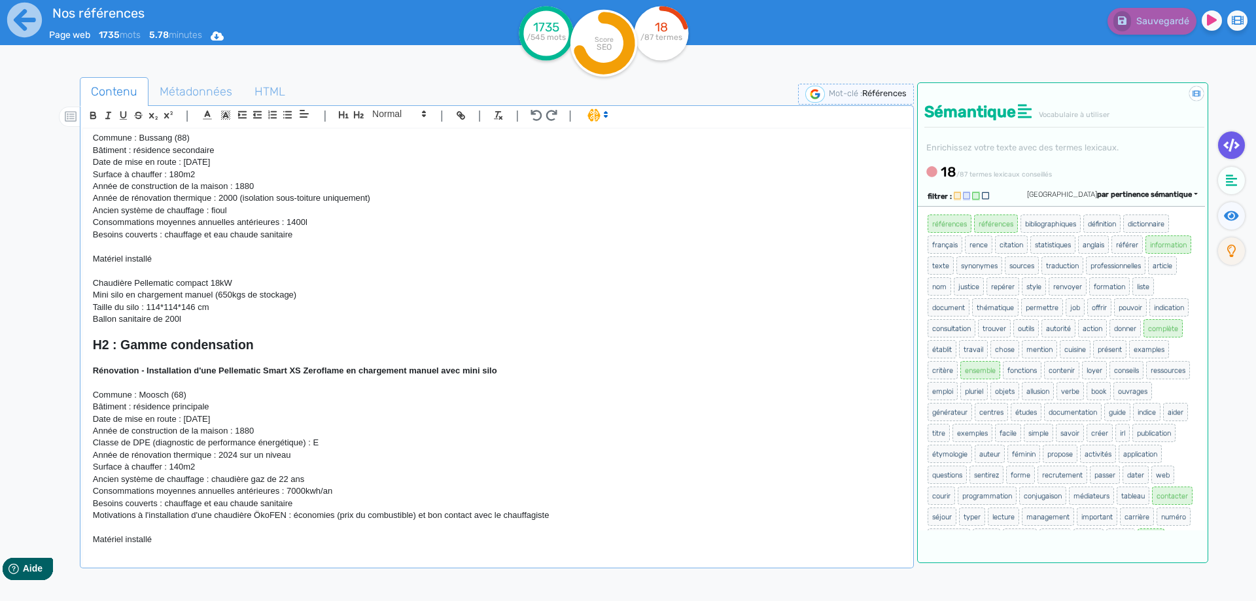
scroll to position [883, 0]
